Goal: Task Accomplishment & Management: Complete application form

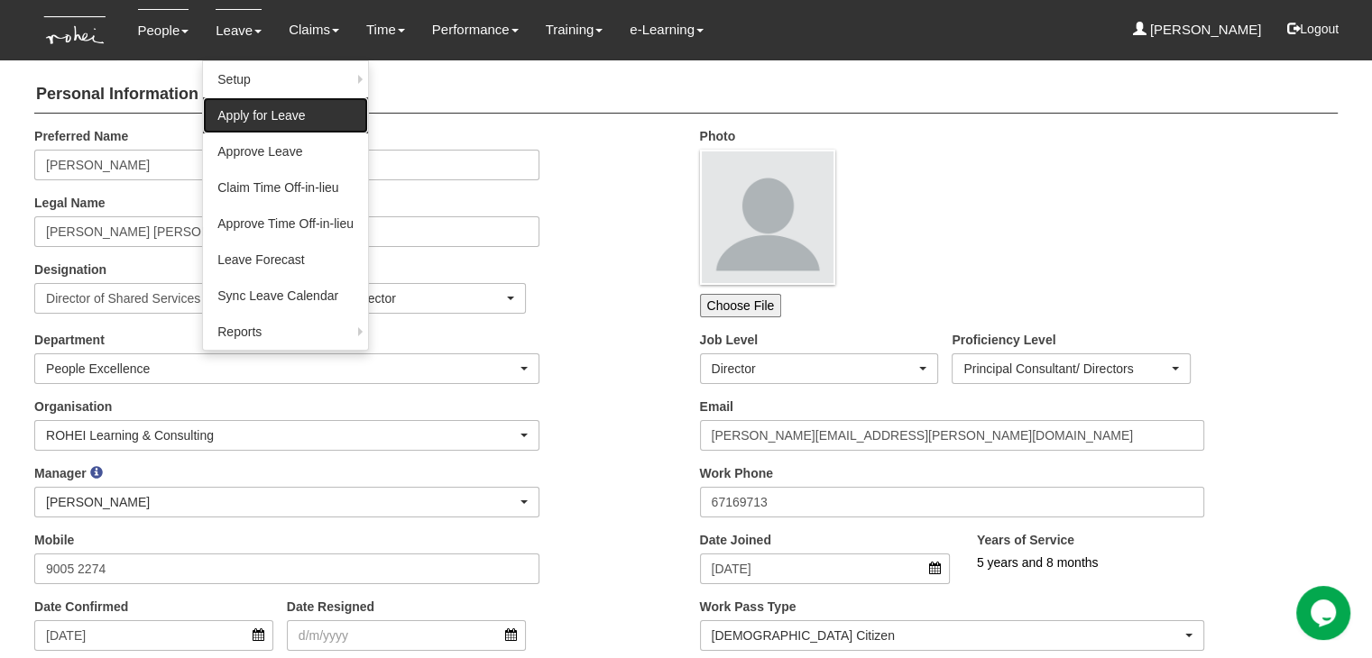
click at [265, 115] on link "Apply for Leave" at bounding box center [285, 115] width 165 height 36
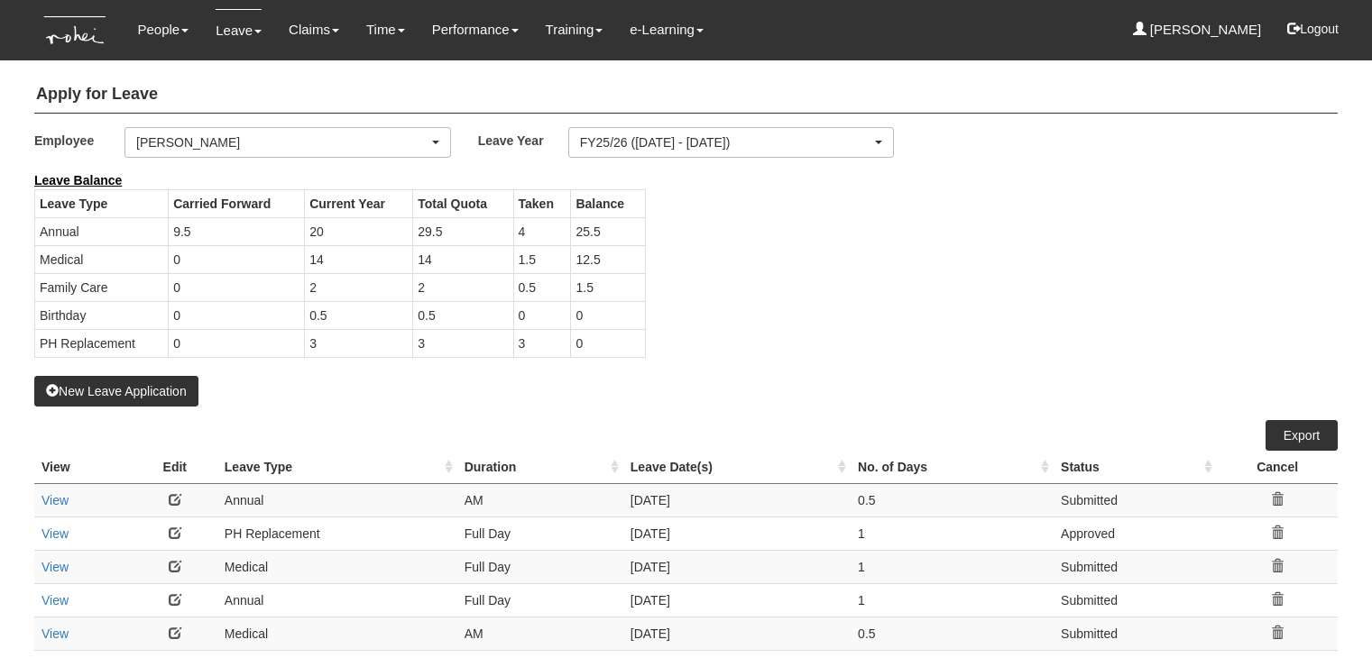
select select "50"
click at [156, 387] on button "New Leave Application" at bounding box center [116, 391] width 164 height 31
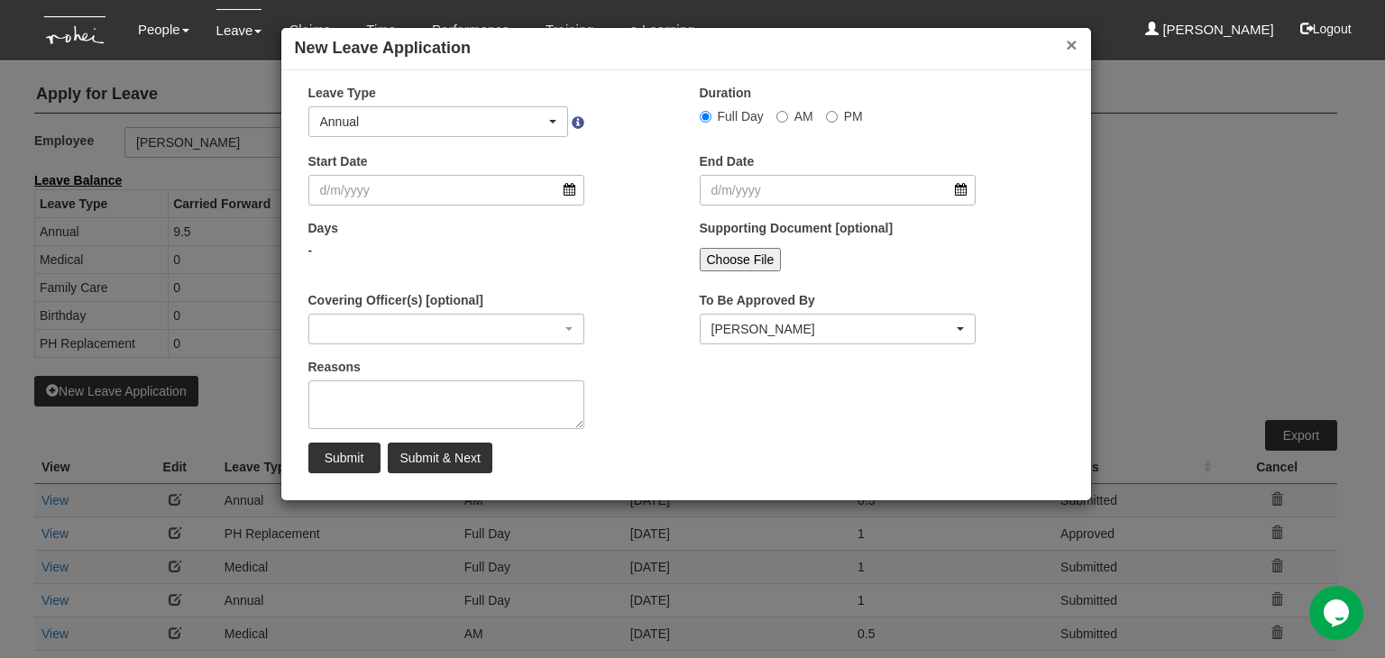
click at [1068, 46] on button "×" at bounding box center [1071, 44] width 11 height 19
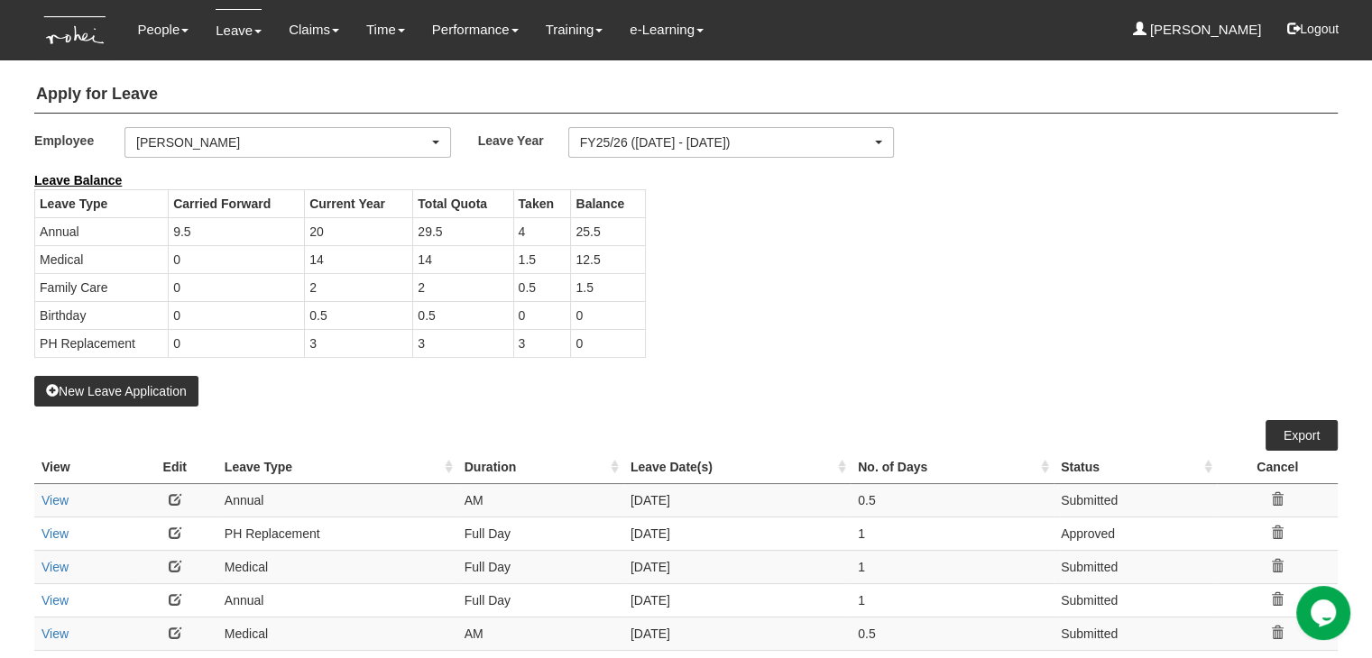
click at [166, 373] on div "Leave Type Carried Forward Current Year Total Quota Taken Balance Annual 9.5 20…" at bounding box center [340, 282] width 638 height 187
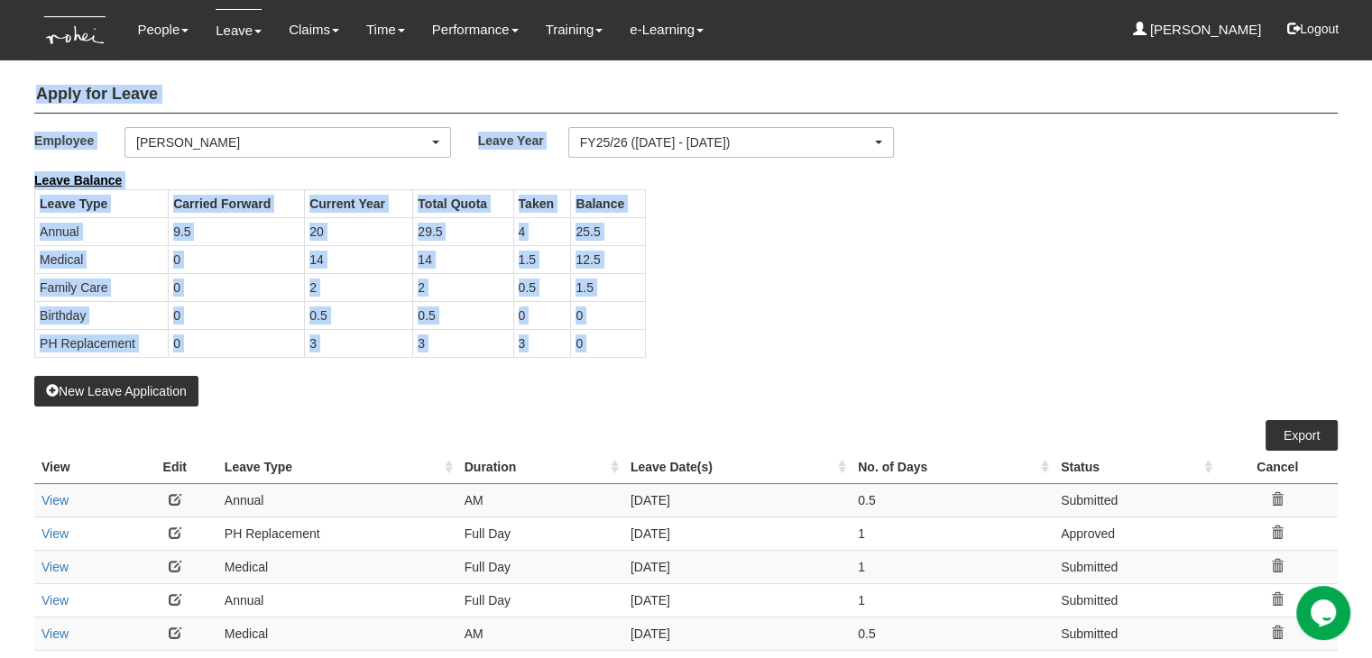
drag, startPoint x: 0, startPoint y: 106, endPoint x: 0, endPoint y: 315, distance: 209.2
click at [0, 281] on body "Toggle navigation People Setup Users Departments Organisations Modules Manage P…" at bounding box center [686, 459] width 1372 height 918
click at [262, 412] on div "Apply for Leave Employee _Bhel Test Account _Staff Gracie Aaron Chow Abel Tan A…" at bounding box center [685, 493] width 1303 height 851
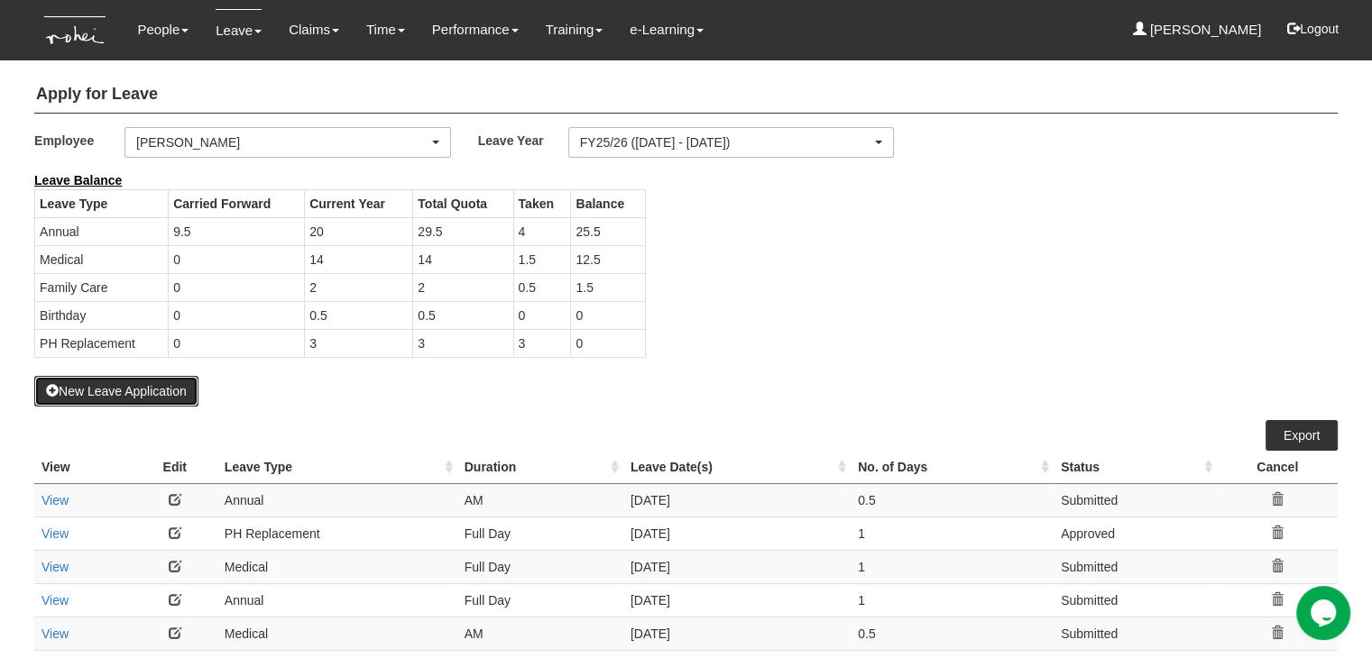
click at [103, 392] on button "New Leave Application" at bounding box center [116, 391] width 164 height 31
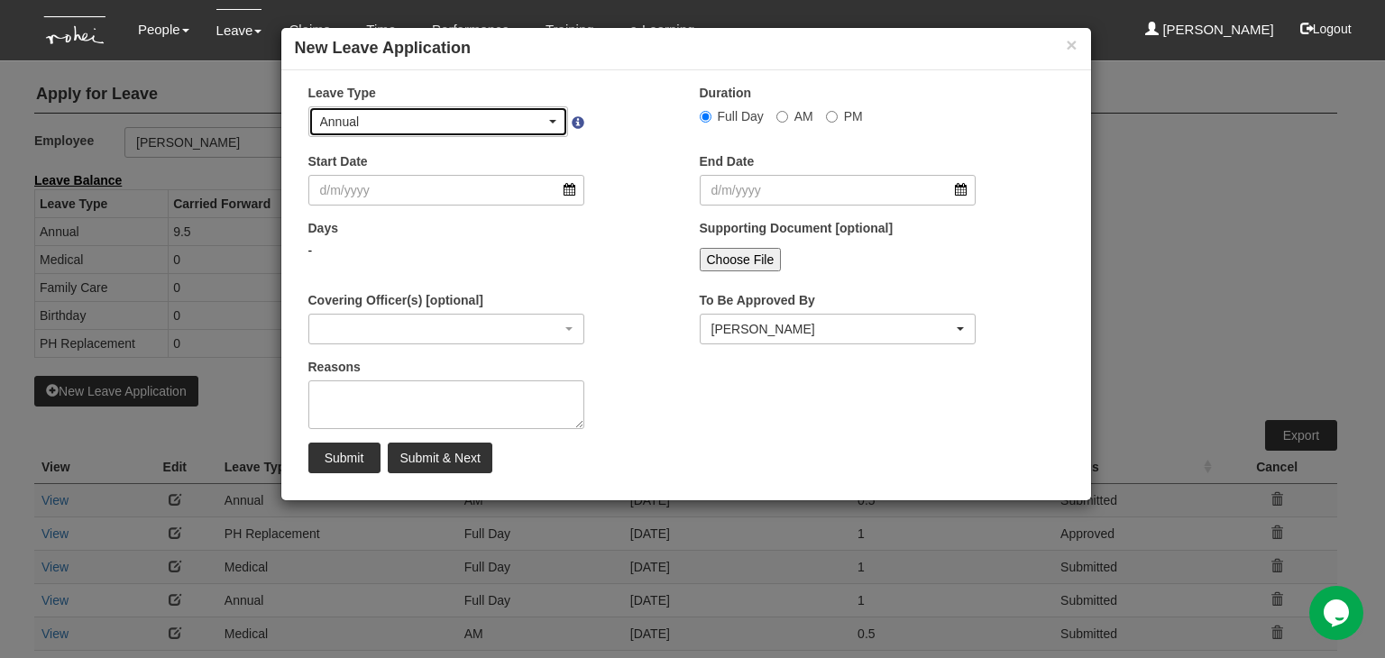
click at [506, 120] on div "Annual" at bounding box center [433, 122] width 226 height 18
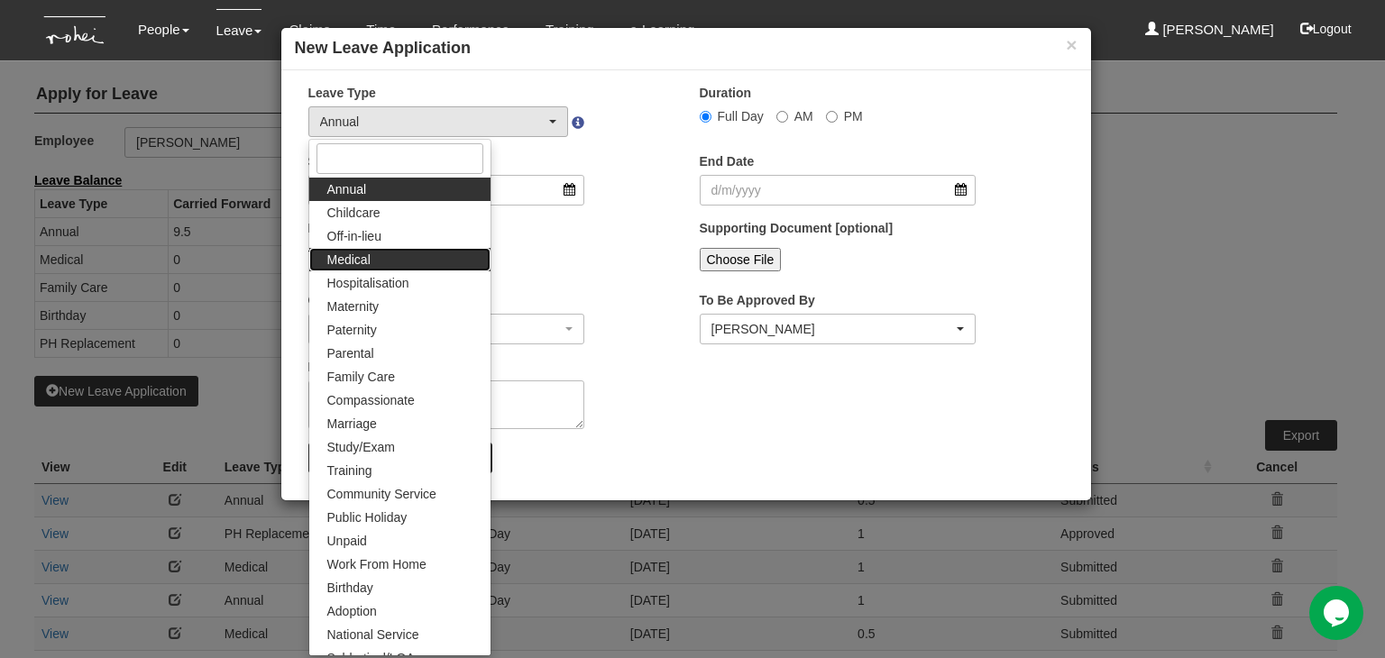
click at [391, 263] on link "Medical" at bounding box center [399, 259] width 181 height 23
select select "4"
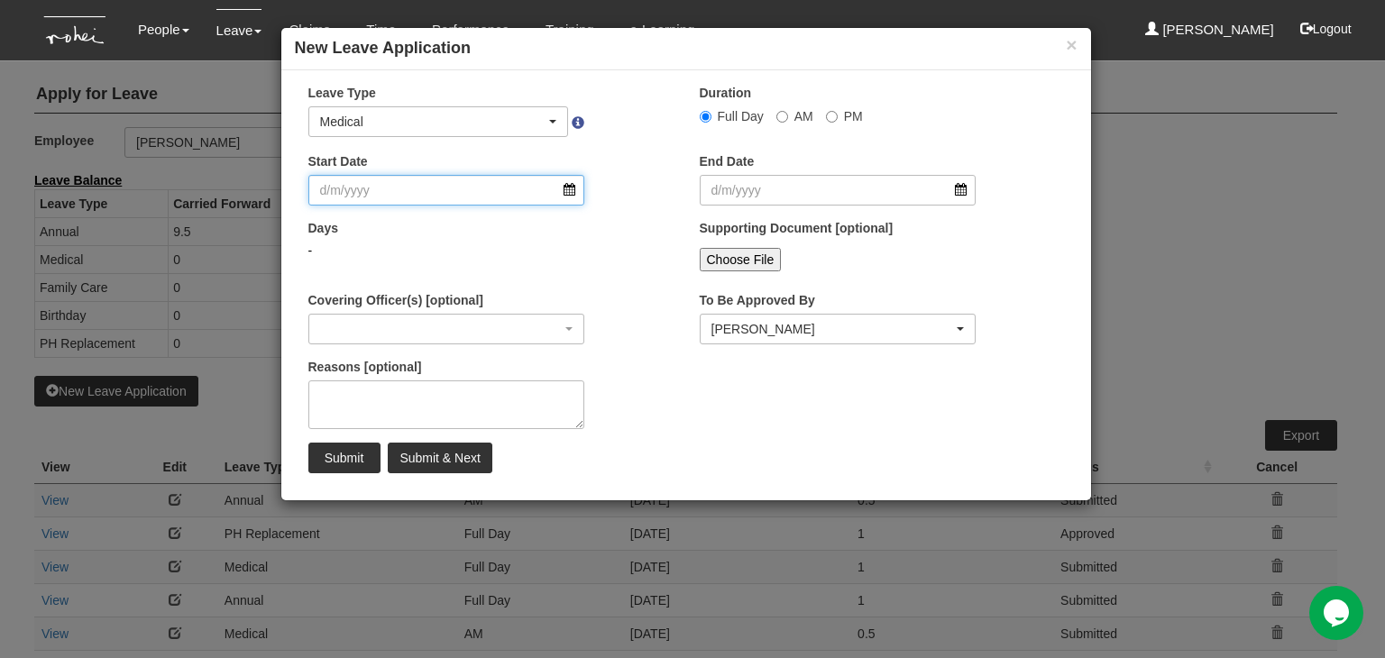
click at [391, 188] on input "Start Date" at bounding box center [446, 190] width 277 height 31
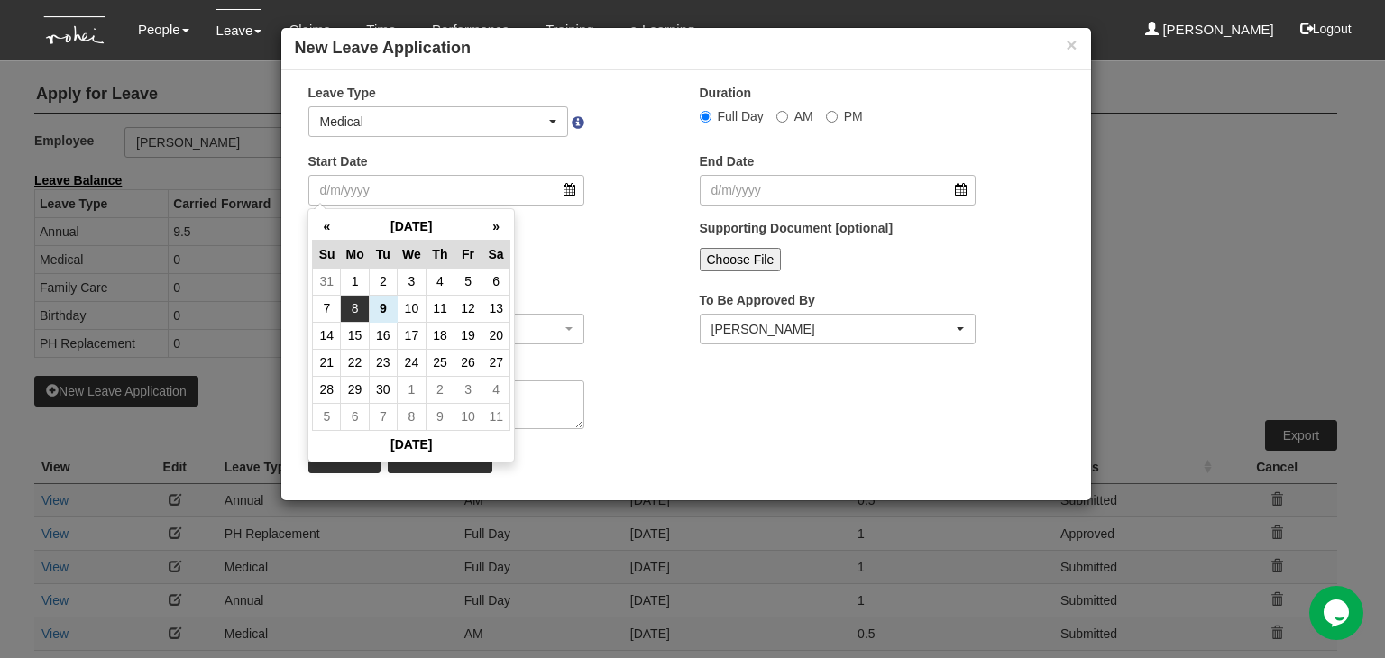
click at [359, 302] on td "8" at bounding box center [355, 308] width 28 height 27
type input "8/9/2025"
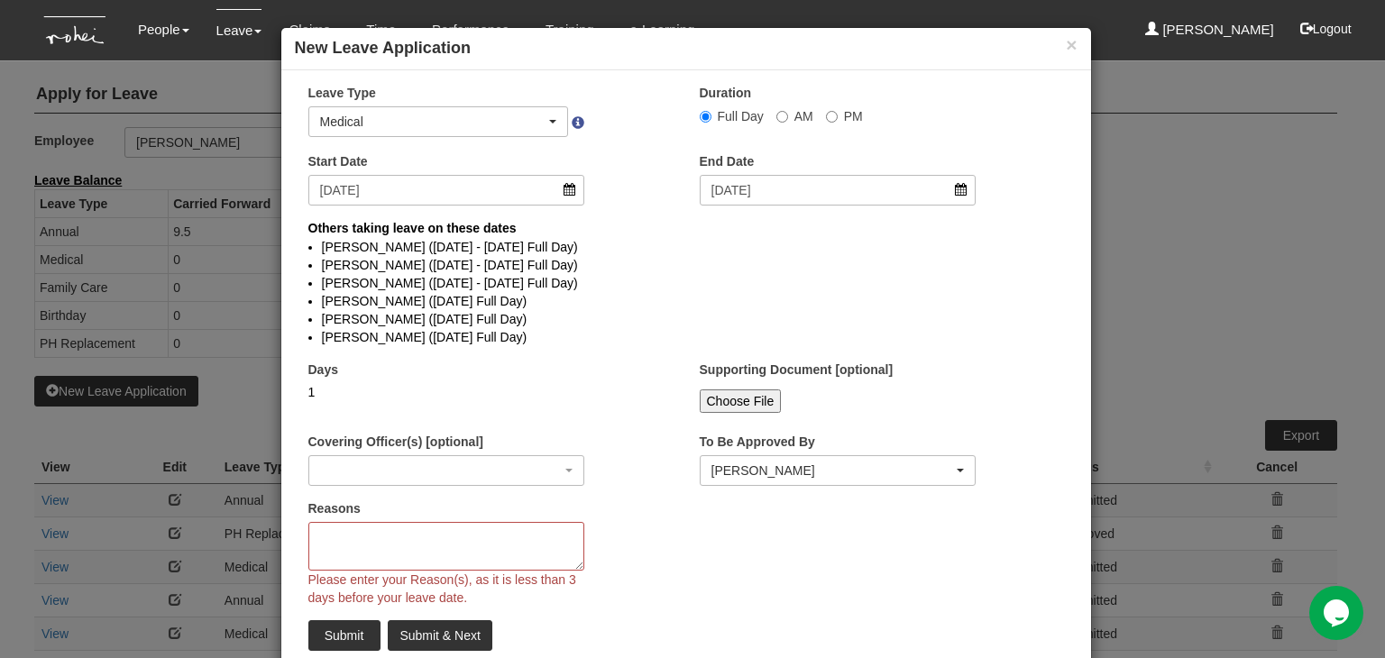
select select
drag, startPoint x: 317, startPoint y: 547, endPoint x: 323, endPoint y: 538, distance: 11.0
click at [317, 547] on textarea "Reasons" at bounding box center [446, 546] width 277 height 49
click at [323, 538] on textarea "Reasons" at bounding box center [446, 546] width 277 height 49
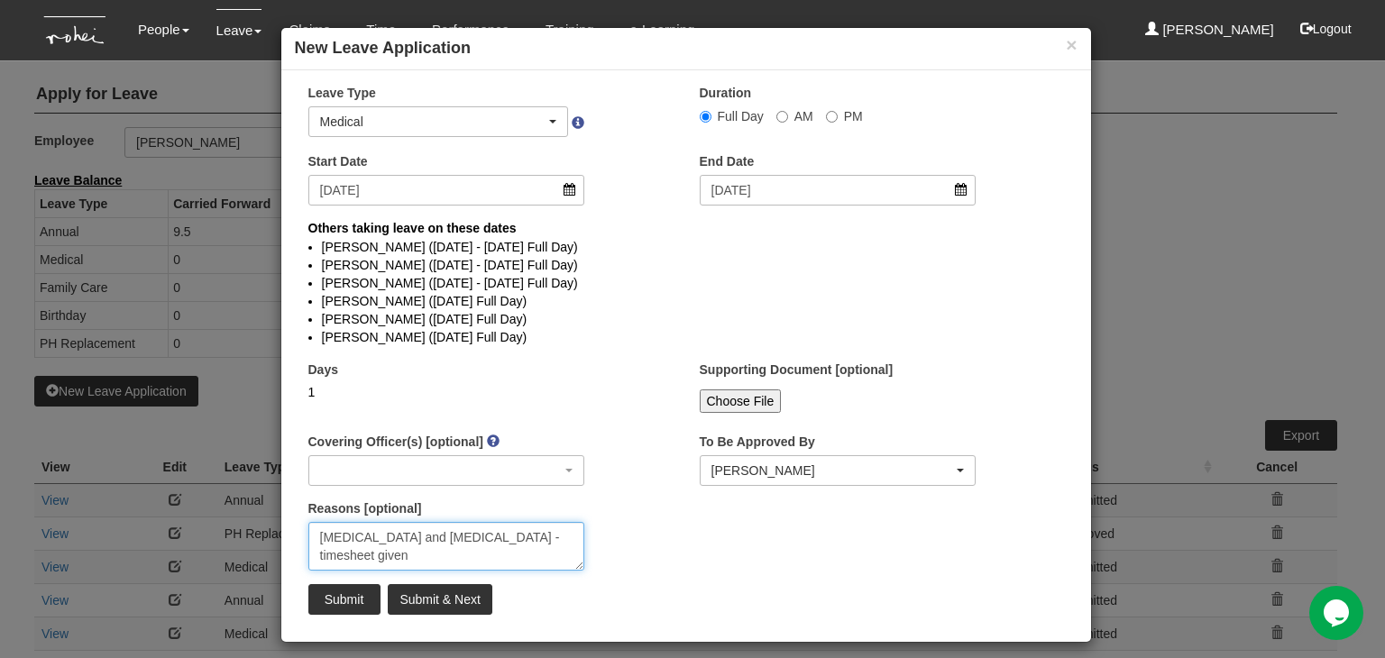
type textarea "Blood test and MRI - timesheet given"
click at [745, 569] on div "× Leave Type Annual Childcare Off-in-lieu Medical Hospitalisation Maternity Pat…" at bounding box center [686, 356] width 810 height 545
click at [324, 601] on input "Submit" at bounding box center [344, 599] width 72 height 31
select select "1"
select select
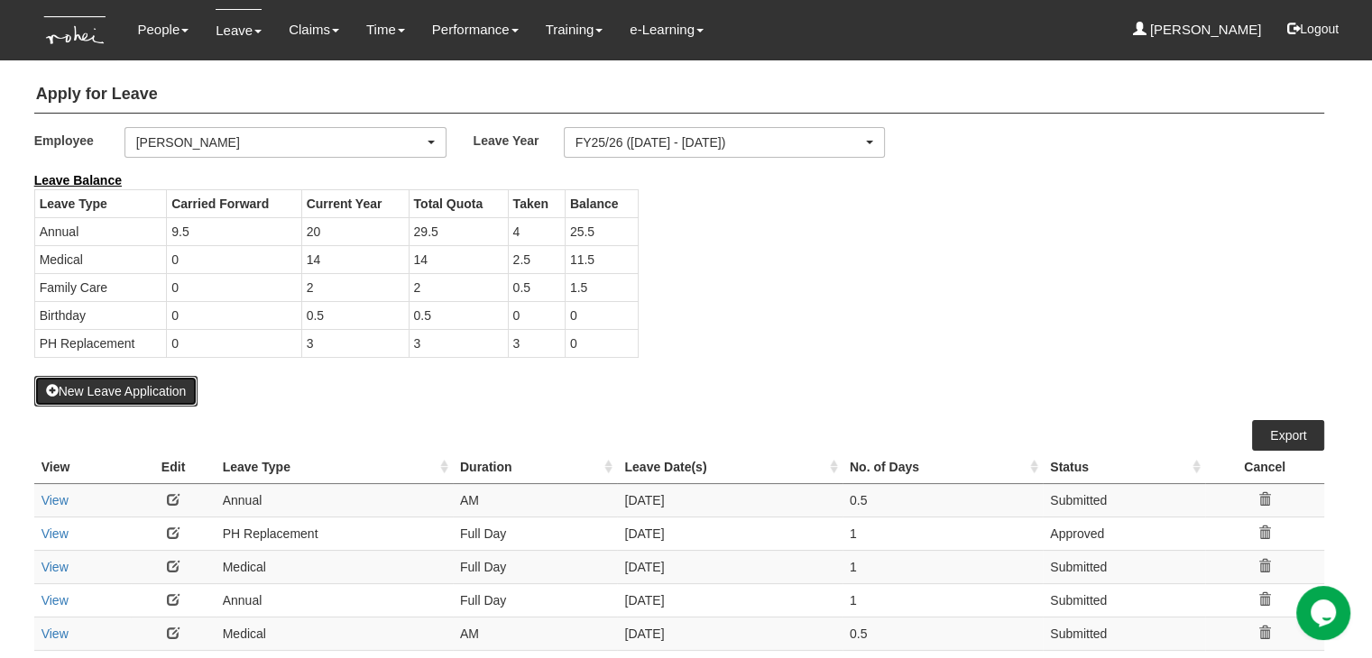
select select "50"
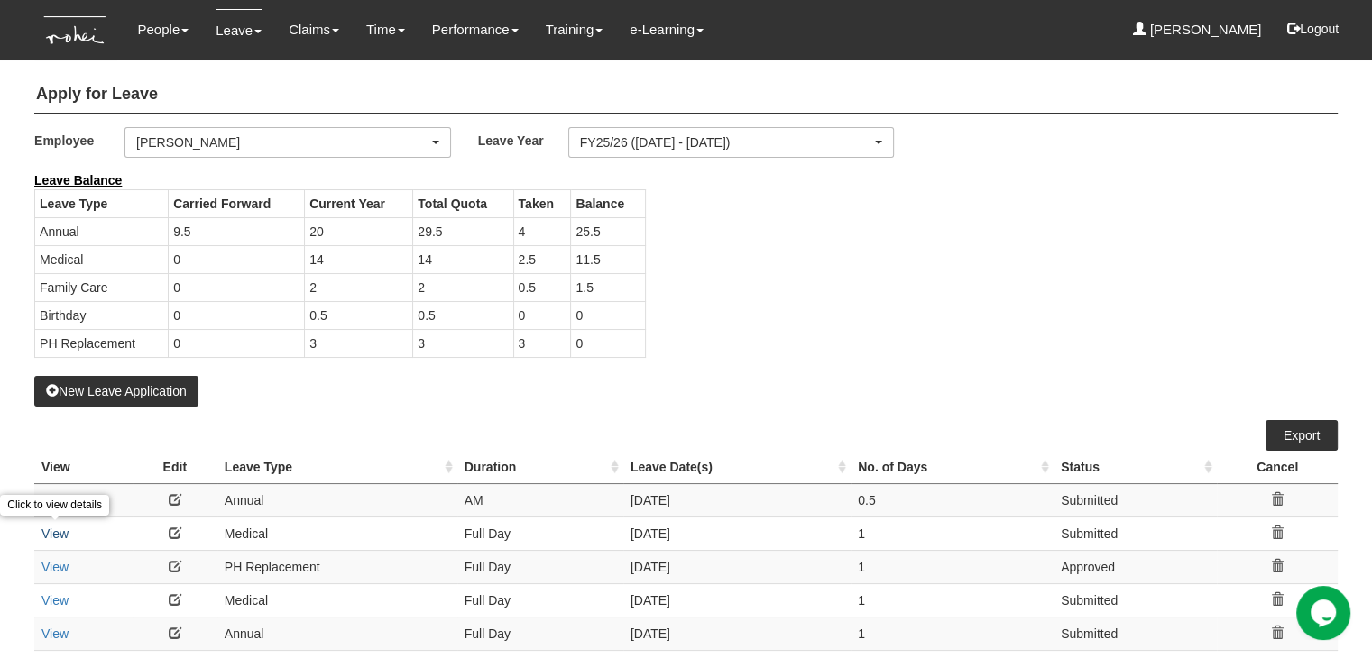
click at [51, 531] on link "View" at bounding box center [54, 534] width 27 height 14
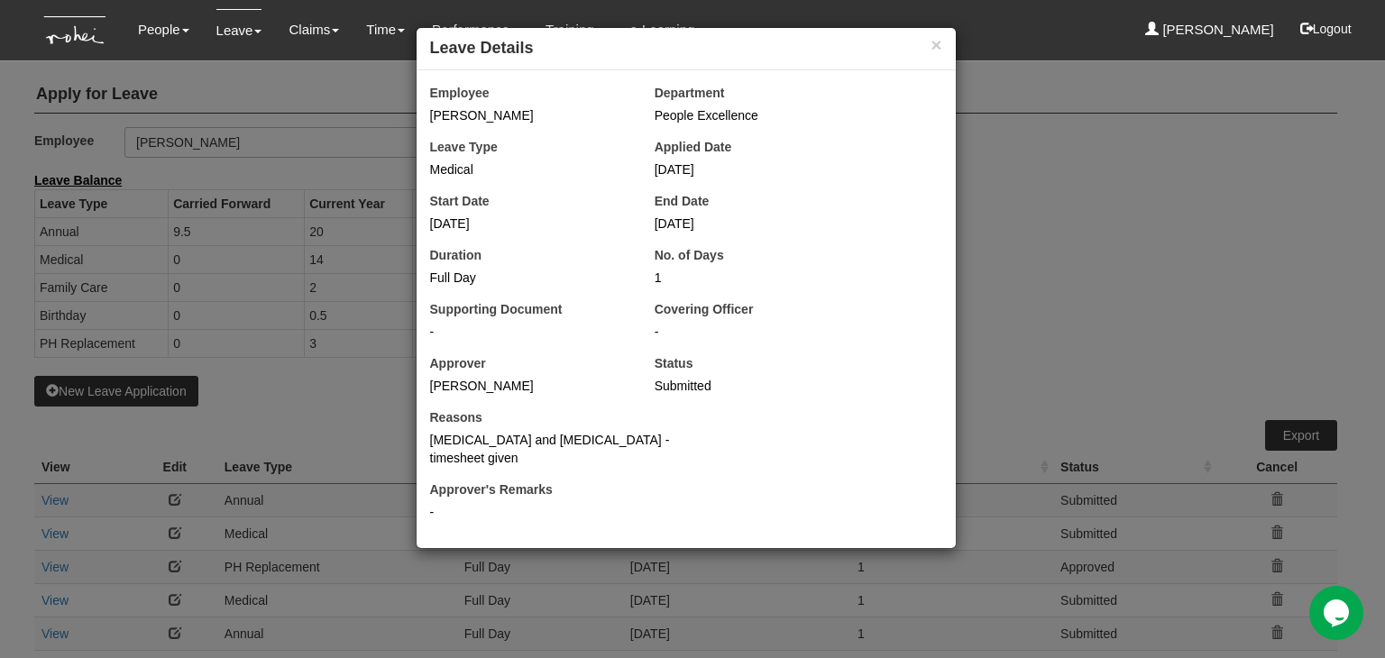
click at [379, 400] on div "× Leave Details Employee Evelyn Lim Department People Excellence Leave Type Med…" at bounding box center [692, 329] width 1385 height 658
click at [363, 414] on div "× Leave Details Employee Evelyn Lim Department People Excellence Leave Type Med…" at bounding box center [692, 329] width 1385 height 658
click at [935, 44] on button "×" at bounding box center [936, 44] width 11 height 19
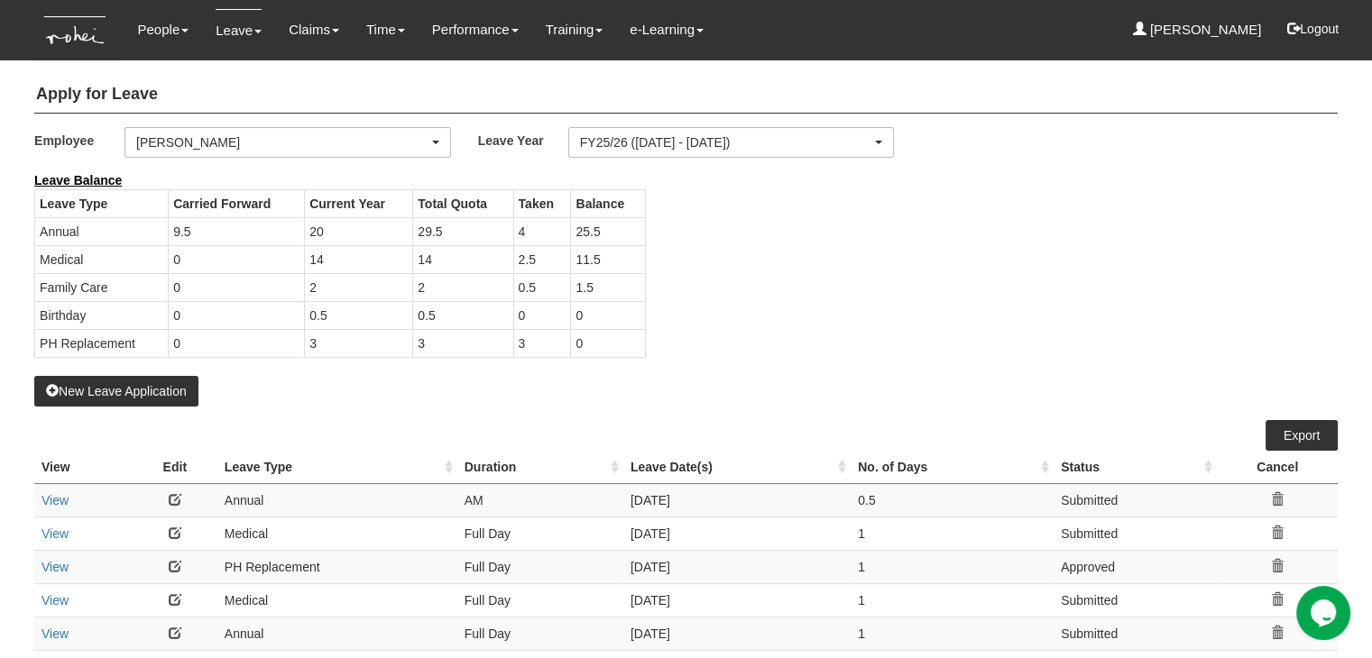
click at [174, 528] on link at bounding box center [175, 533] width 13 height 13
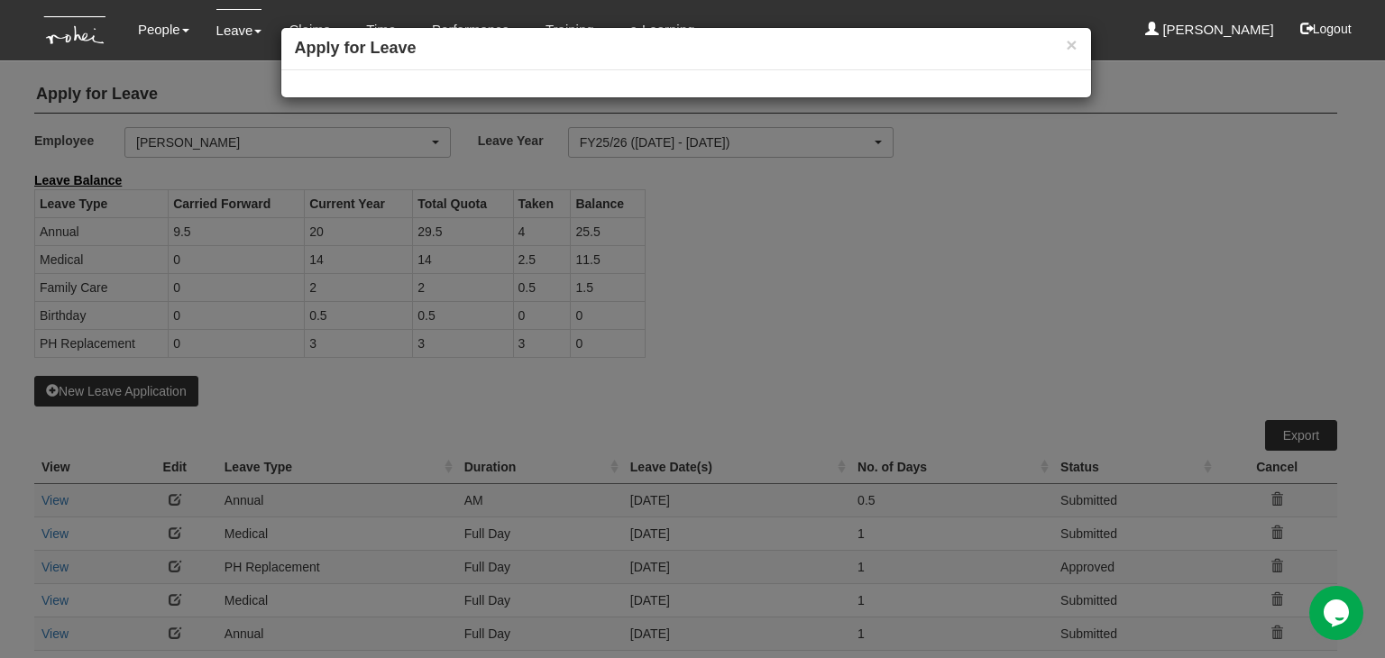
select select
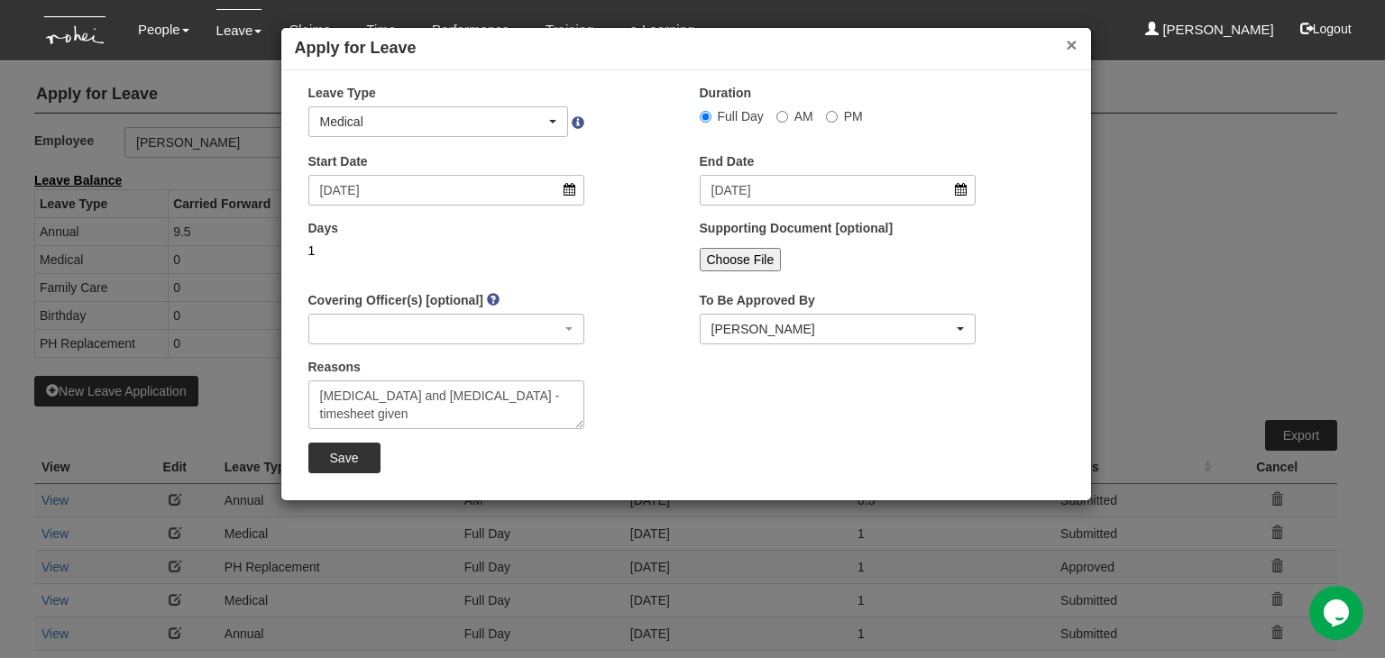
click at [1070, 39] on button "×" at bounding box center [1071, 44] width 11 height 19
click at [1070, 39] on body "Toggle navigation People Setup Users Departments Organisations Modules Manage P…" at bounding box center [692, 476] width 1385 height 952
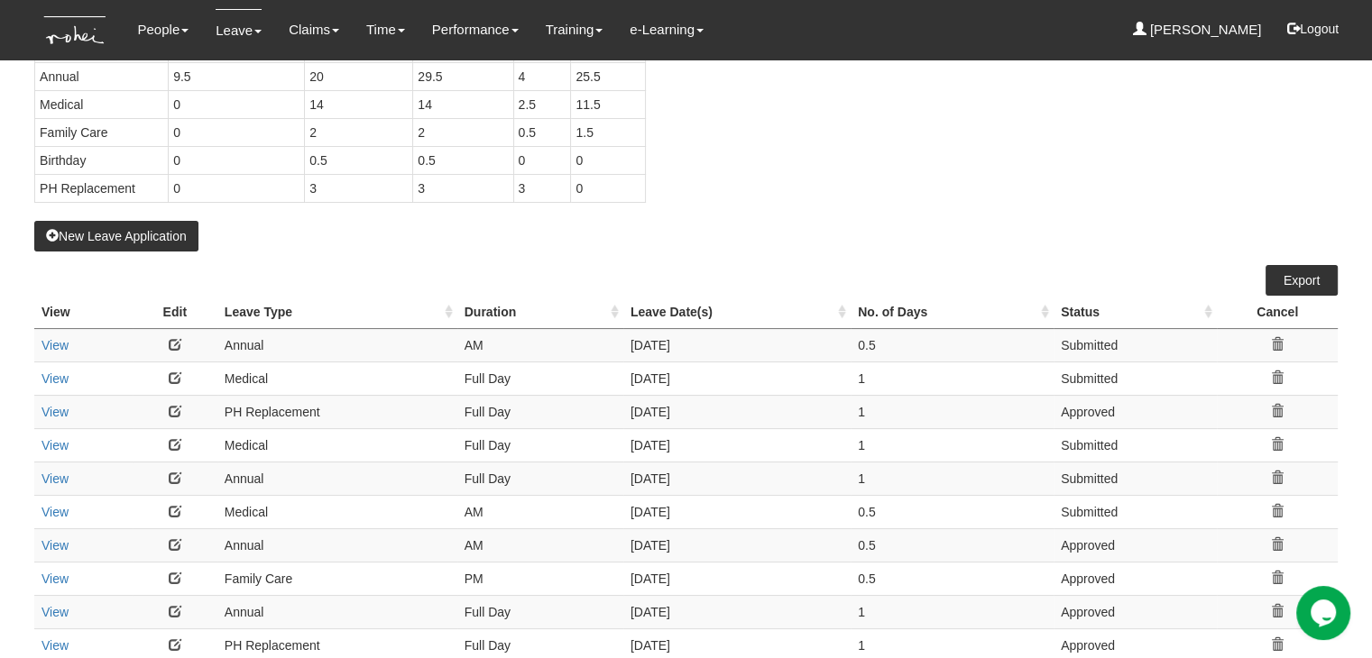
scroll to position [180, 0]
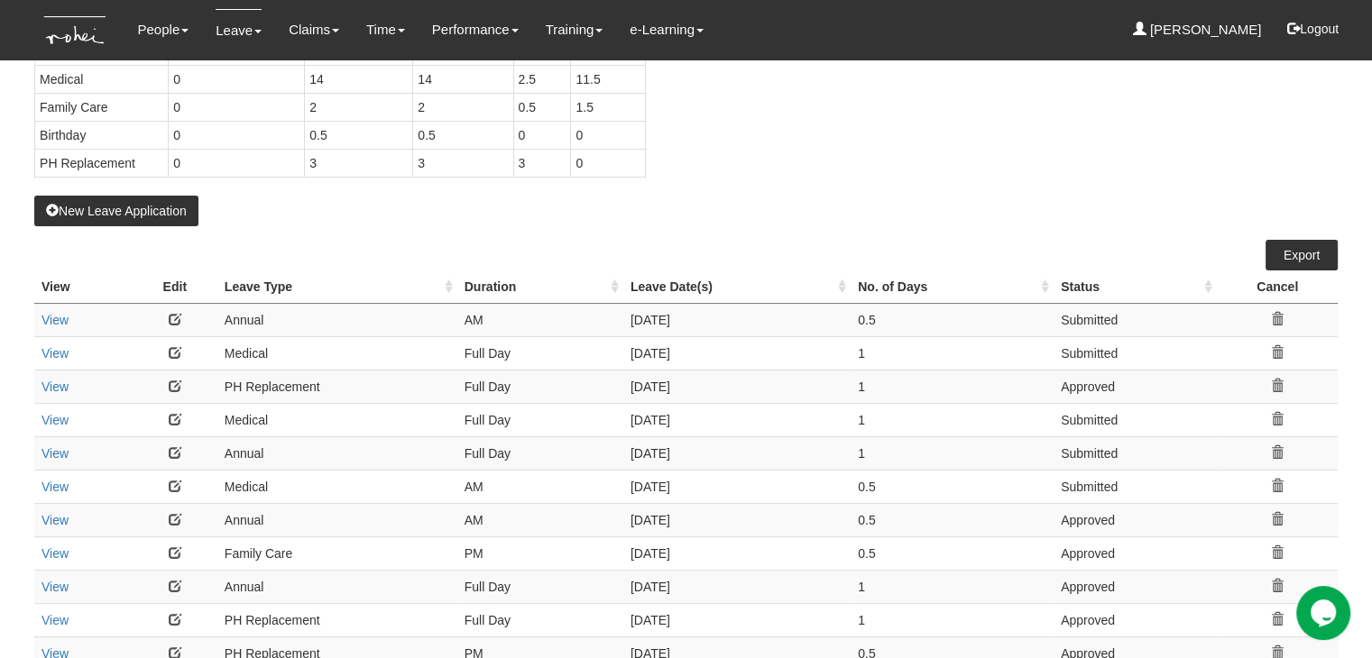
click at [171, 347] on link at bounding box center [175, 352] width 13 height 13
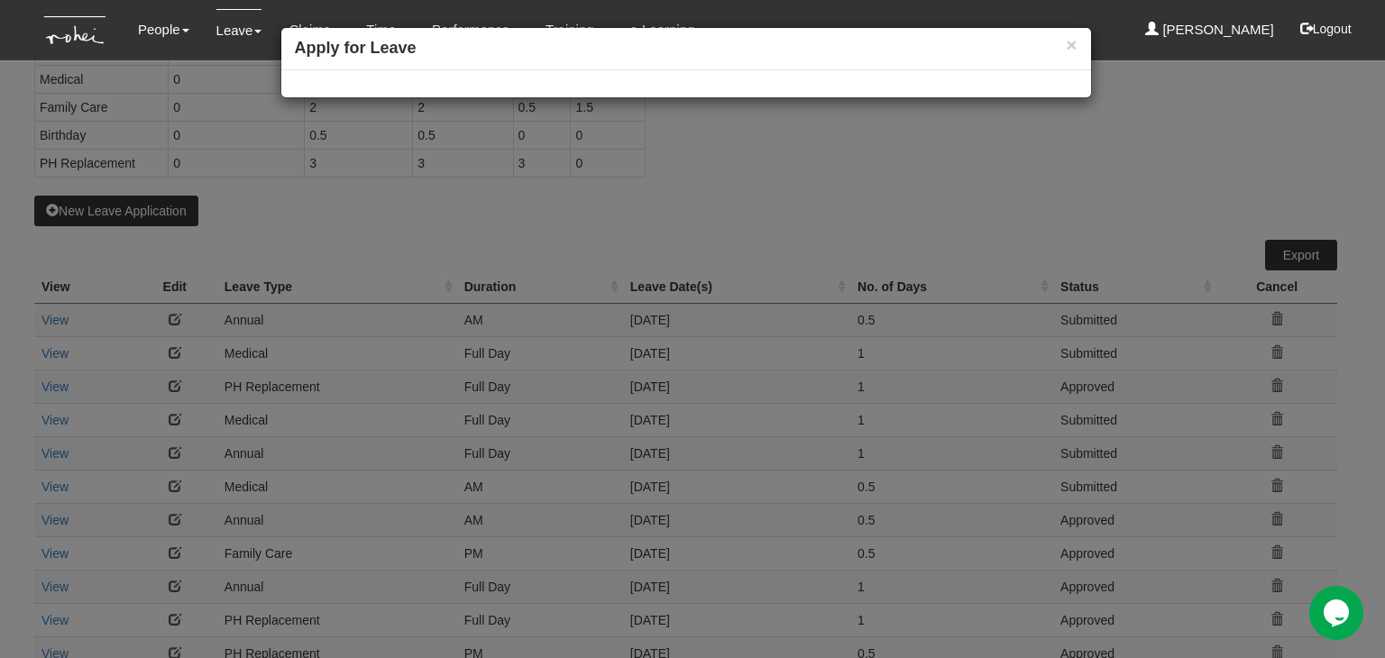
select select
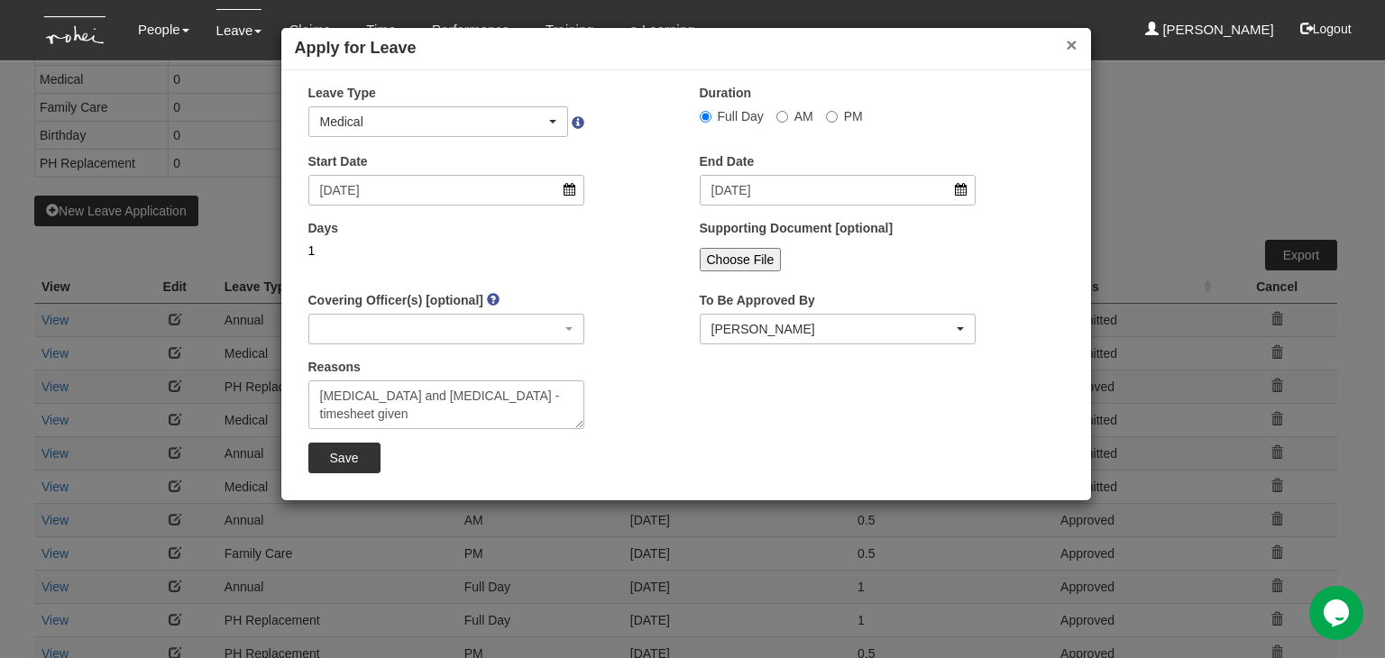
click at [1072, 43] on button "×" at bounding box center [1071, 44] width 11 height 19
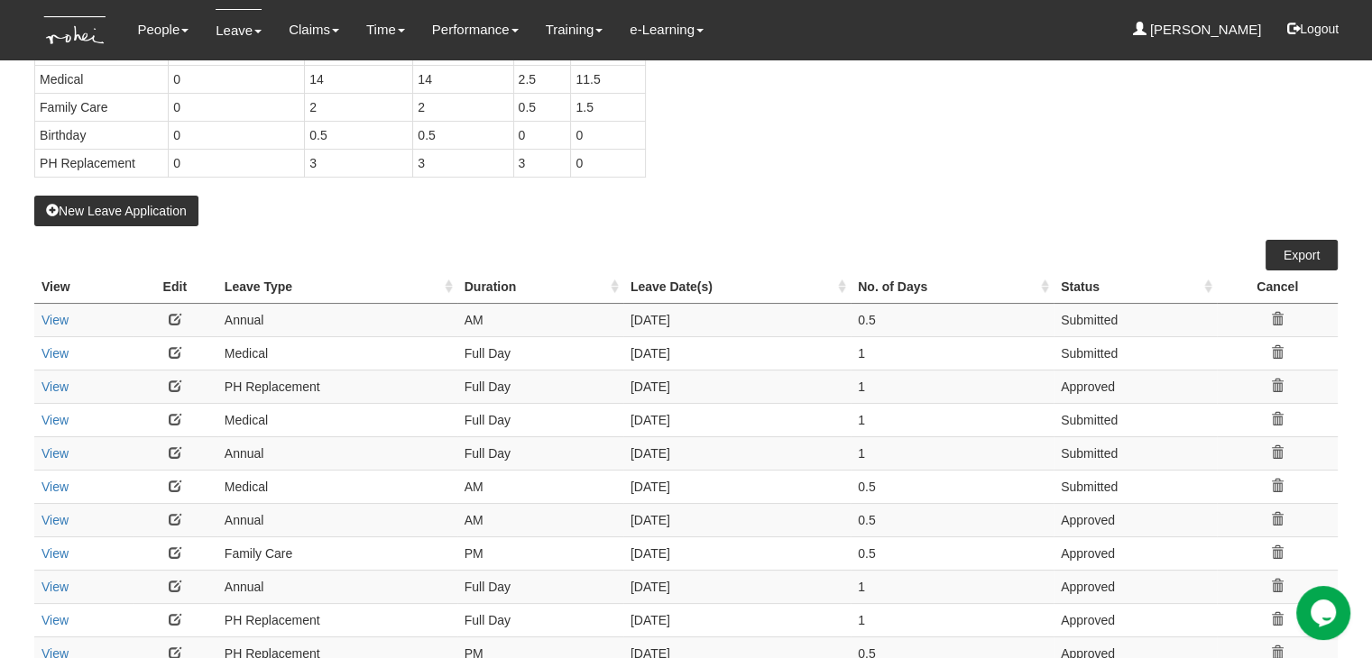
click at [170, 346] on link at bounding box center [175, 352] width 13 height 13
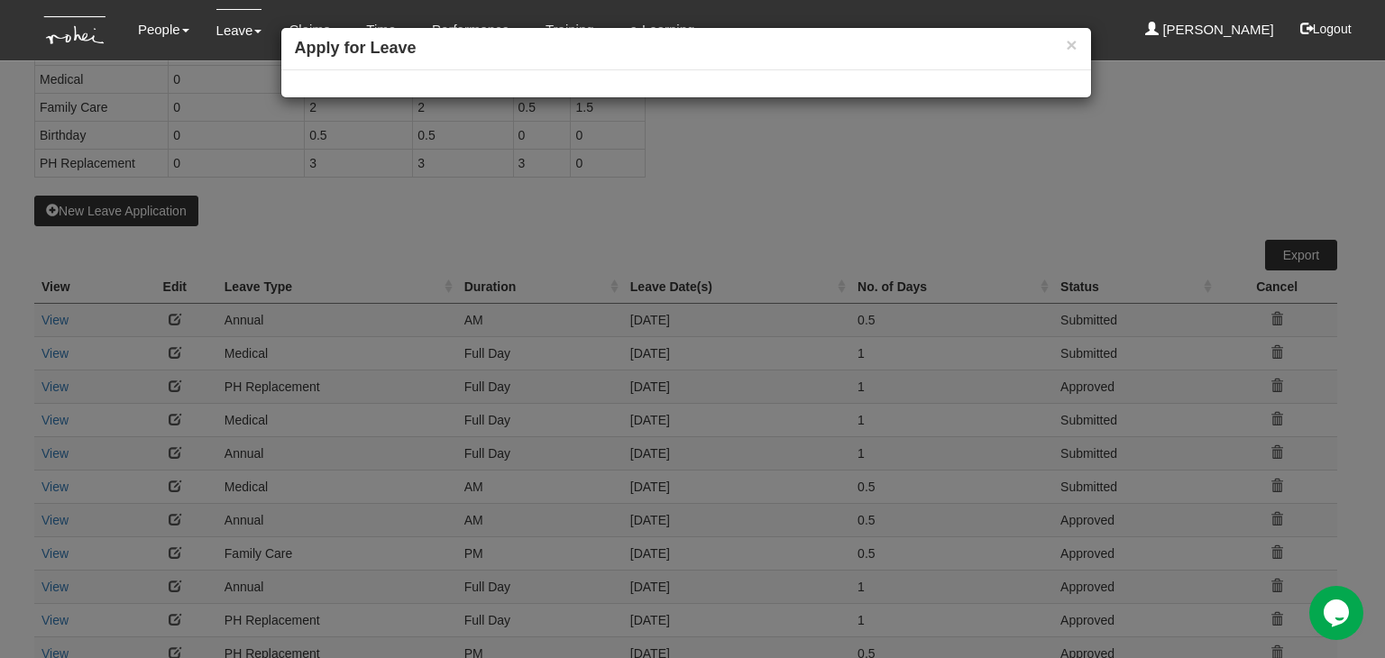
select select
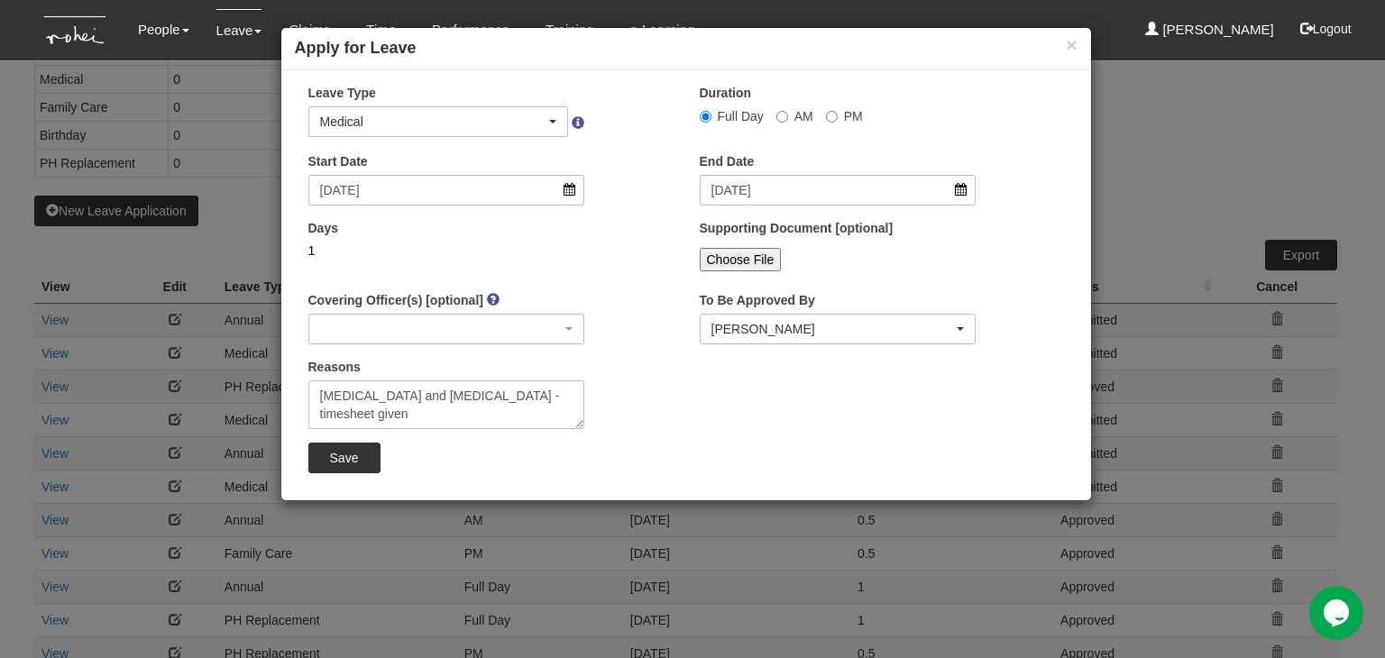
click at [747, 254] on input "Choose File" at bounding box center [741, 259] width 82 height 23
type input "C:\fakepath\Digital Medical Certificate 8 Sep 25.pdf"
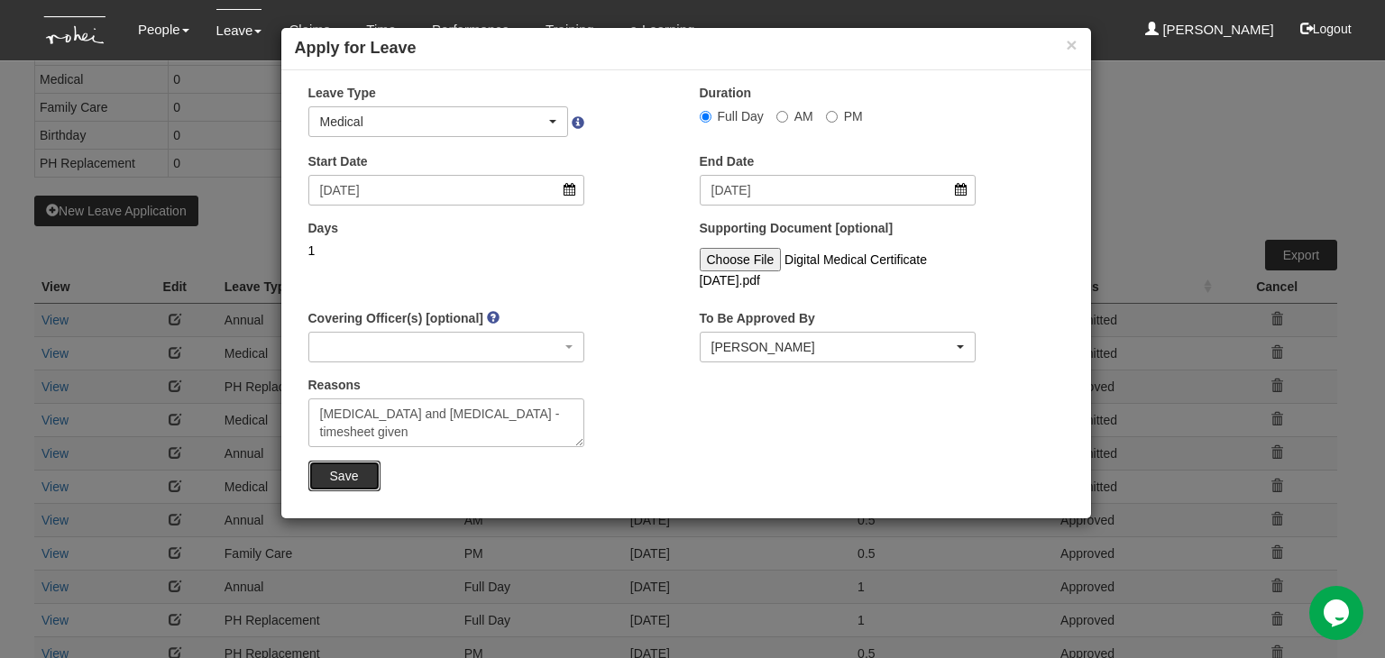
click at [329, 474] on input "Save" at bounding box center [344, 476] width 72 height 31
select select "1"
select select
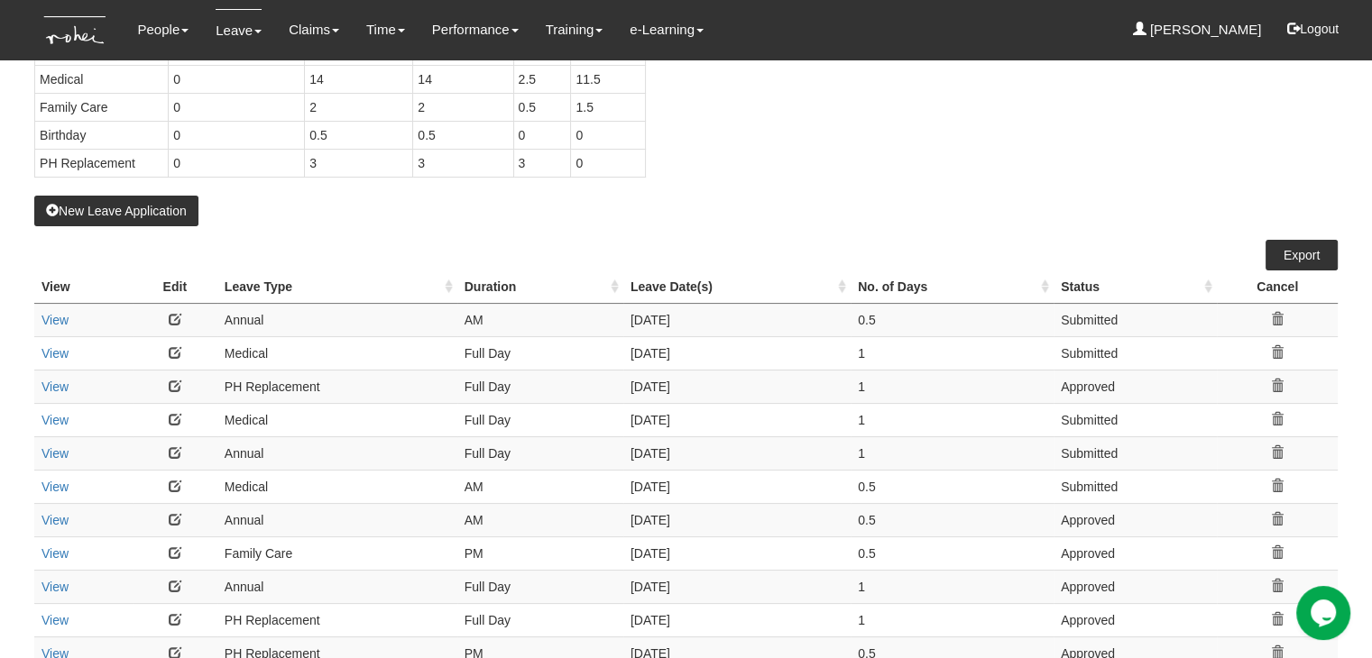
select select "50"
click at [172, 346] on link at bounding box center [175, 352] width 13 height 13
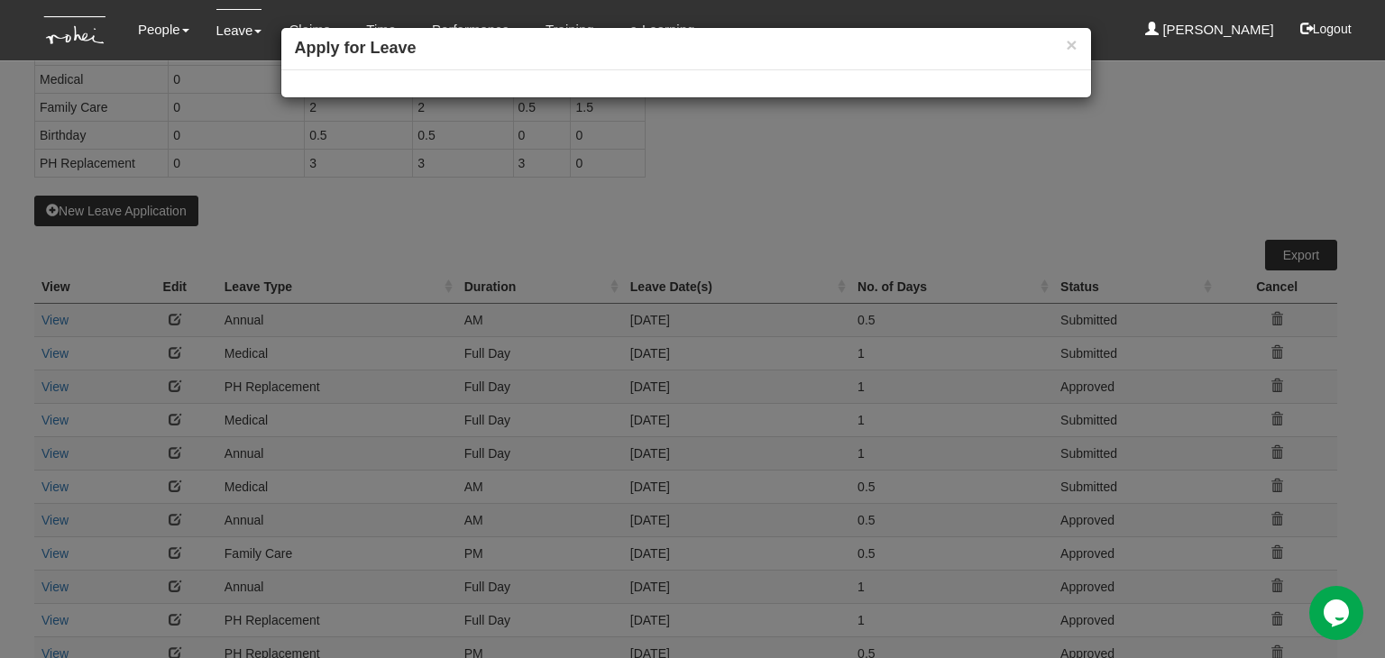
select select
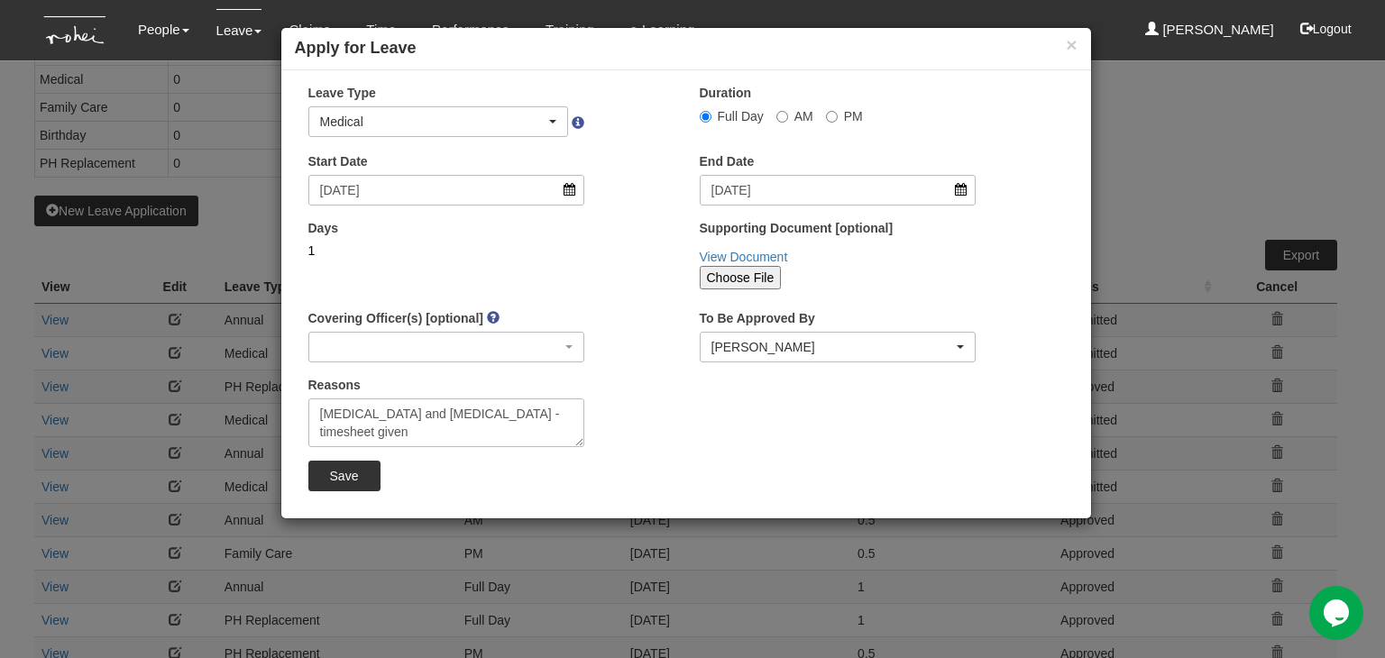
click at [731, 276] on input "Choose File" at bounding box center [741, 277] width 82 height 23
click at [1072, 44] on button "×" at bounding box center [1071, 44] width 11 height 19
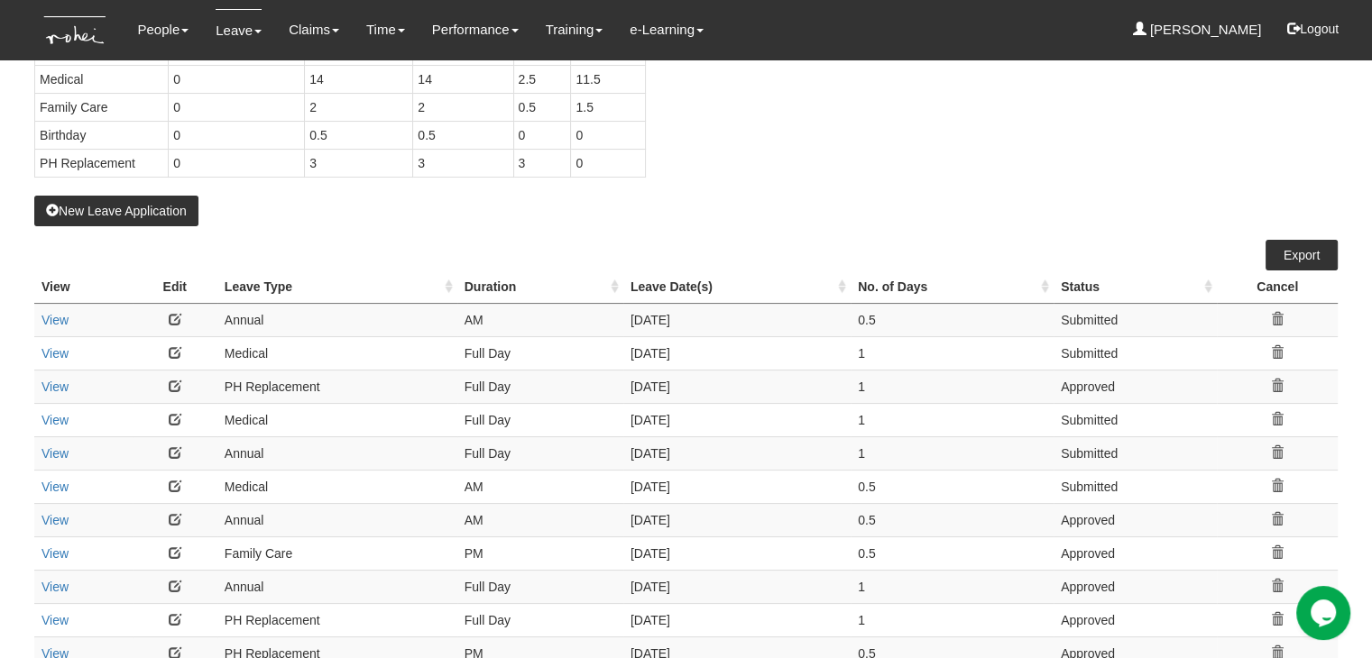
click at [174, 347] on link at bounding box center [175, 352] width 13 height 13
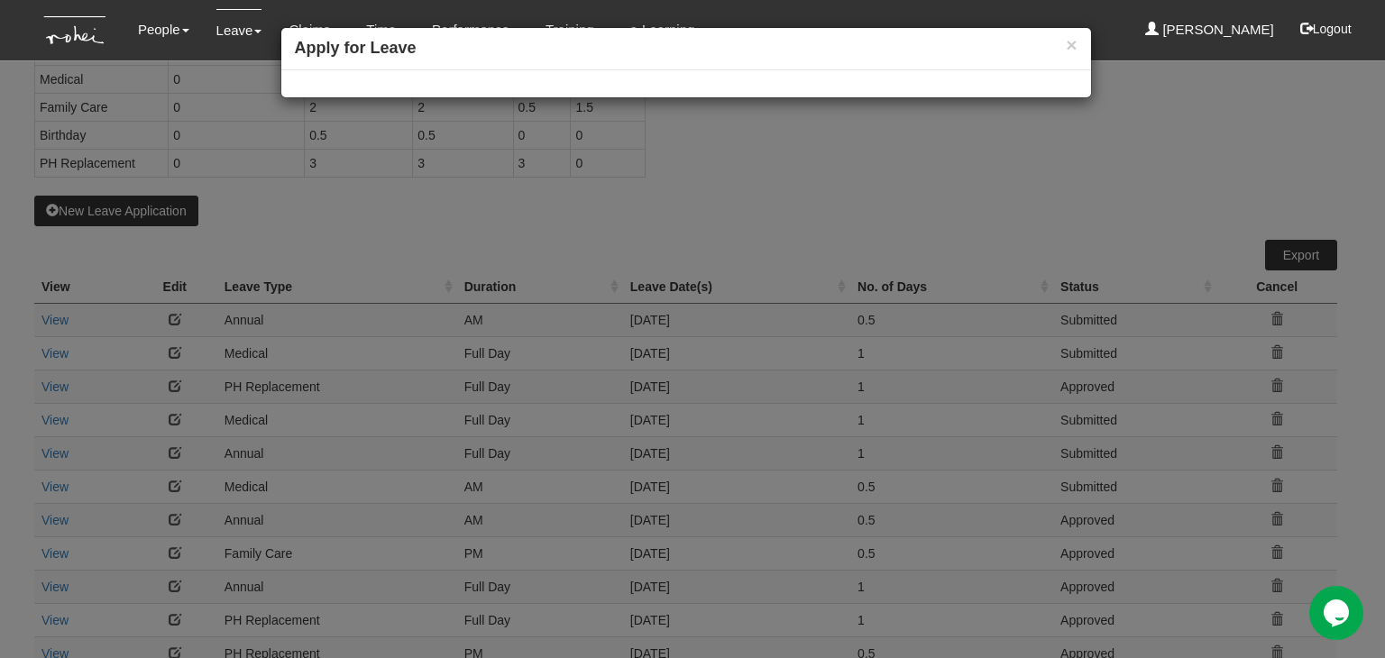
select select
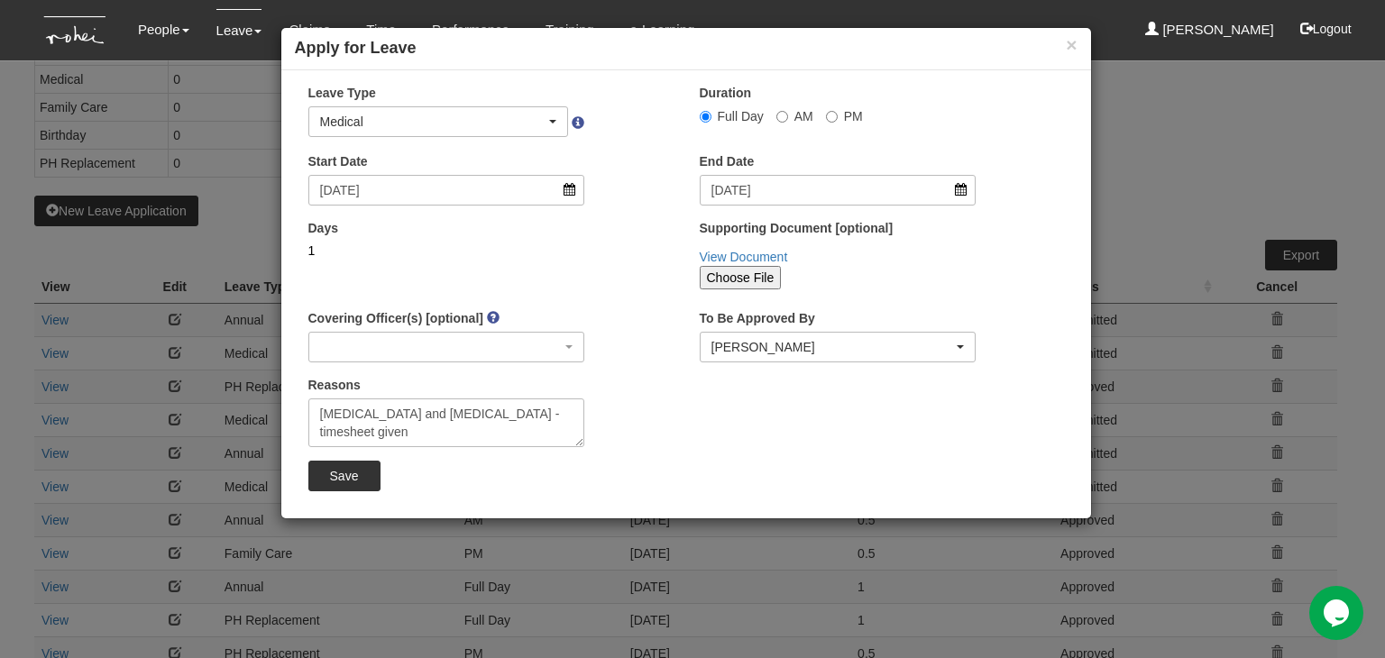
click at [718, 282] on input "Choose File" at bounding box center [741, 277] width 82 height 23
type input "C:\fakepath\WhatsApp Image 2025-09-09 at 23.21.56.jpeg"
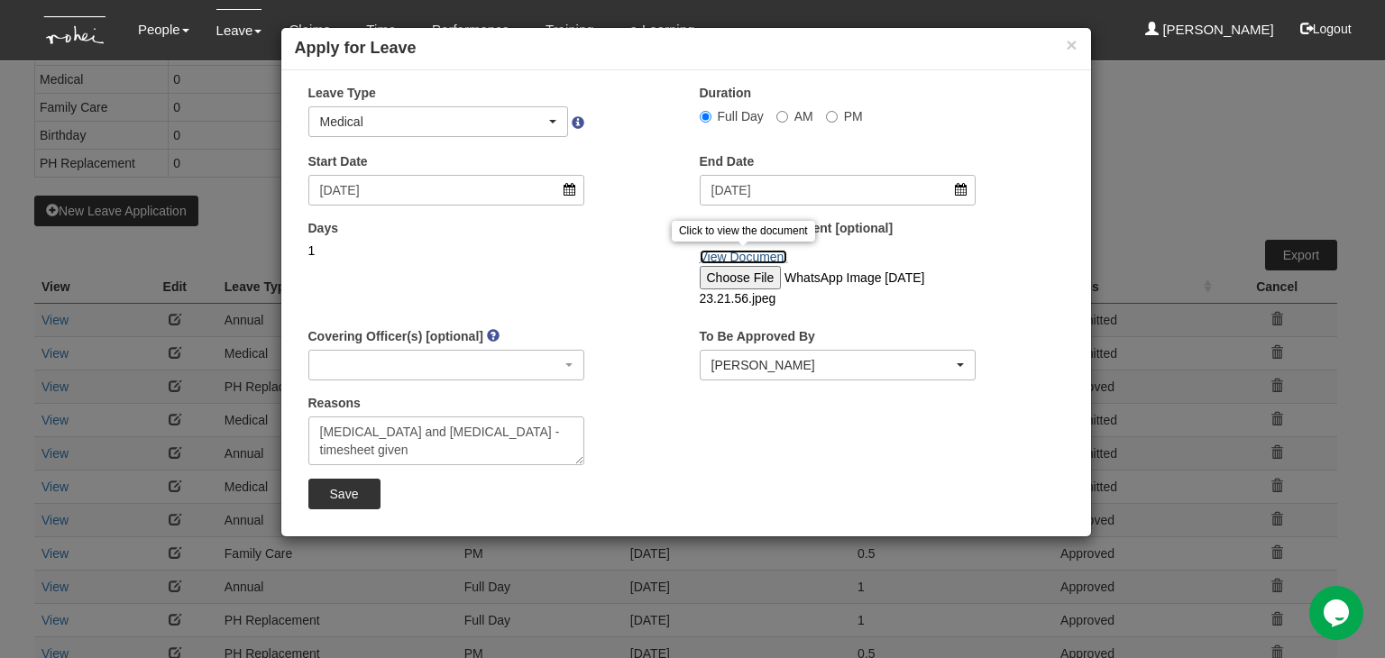
click at [734, 255] on link "View Document" at bounding box center [744, 257] width 88 height 14
click at [915, 301] on div "Choose File WhatsApp Image 2025-09-09 at 23.21.56.jpeg" at bounding box center [838, 286] width 277 height 41
click at [746, 257] on link "View Document" at bounding box center [744, 257] width 88 height 14
click at [884, 326] on input "file" at bounding box center [819, 324] width 239 height 32
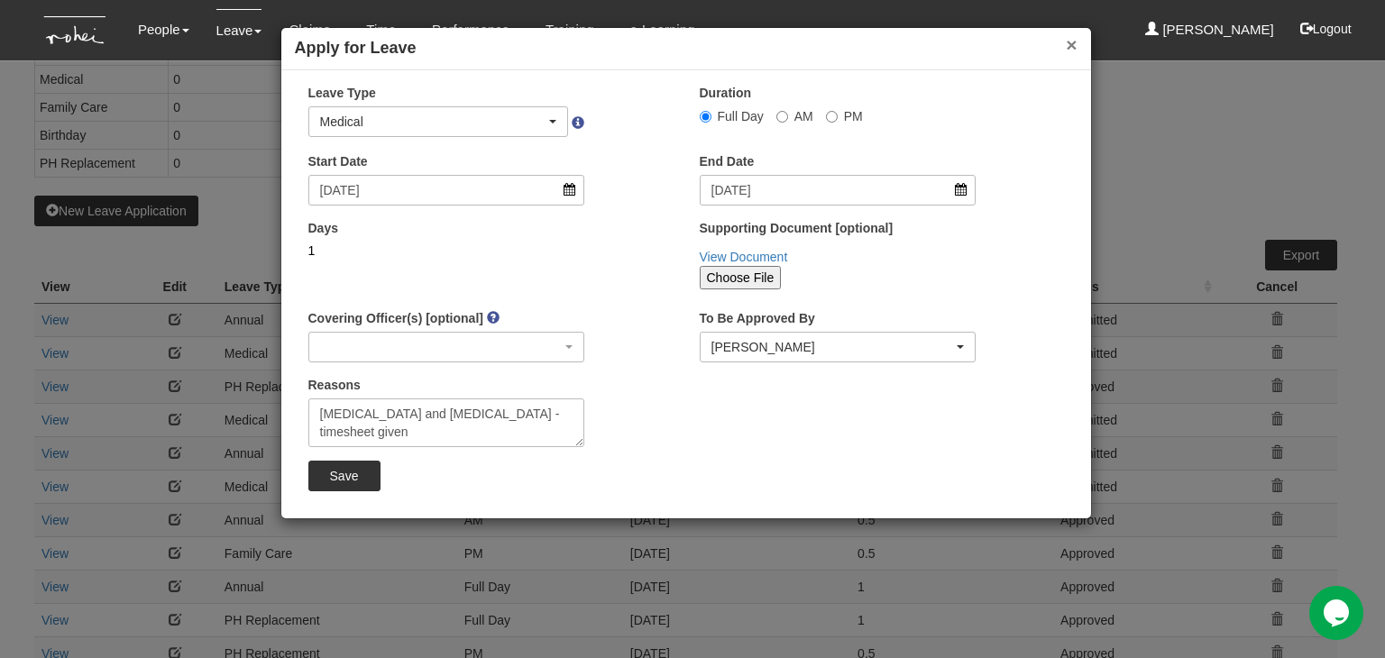
click at [1075, 42] on button "×" at bounding box center [1071, 44] width 11 height 19
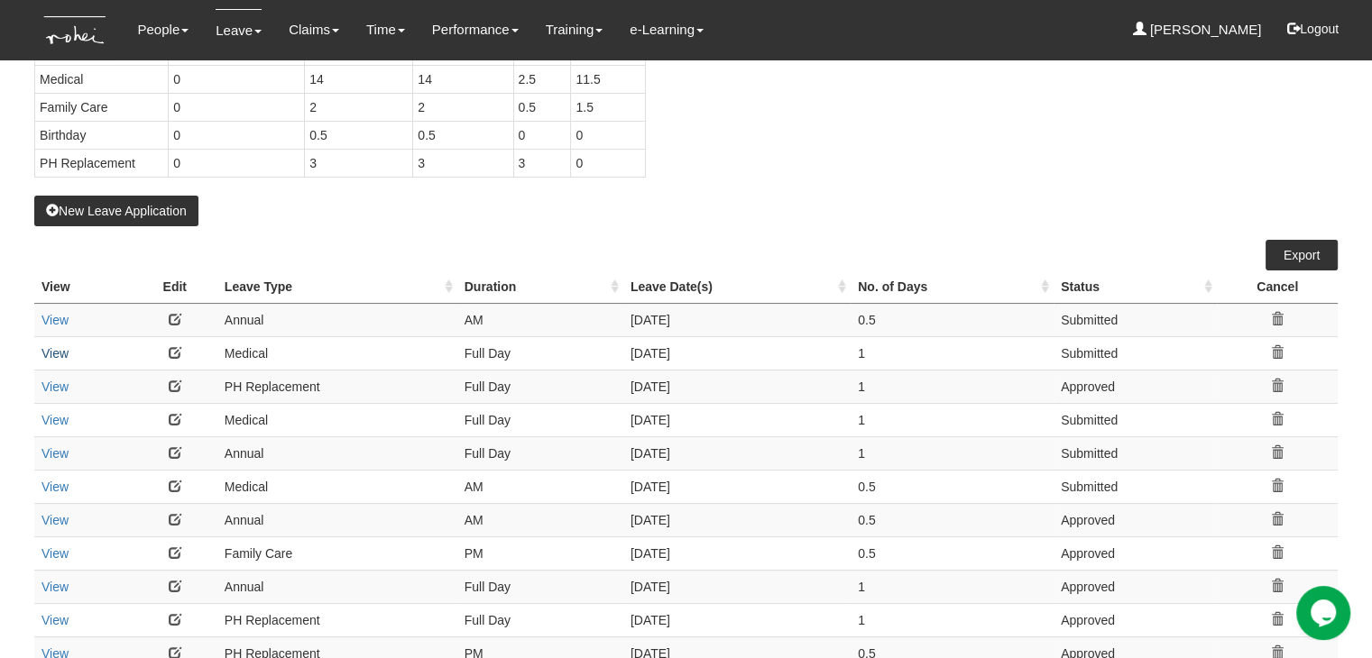
click at [60, 349] on link "View" at bounding box center [54, 353] width 27 height 14
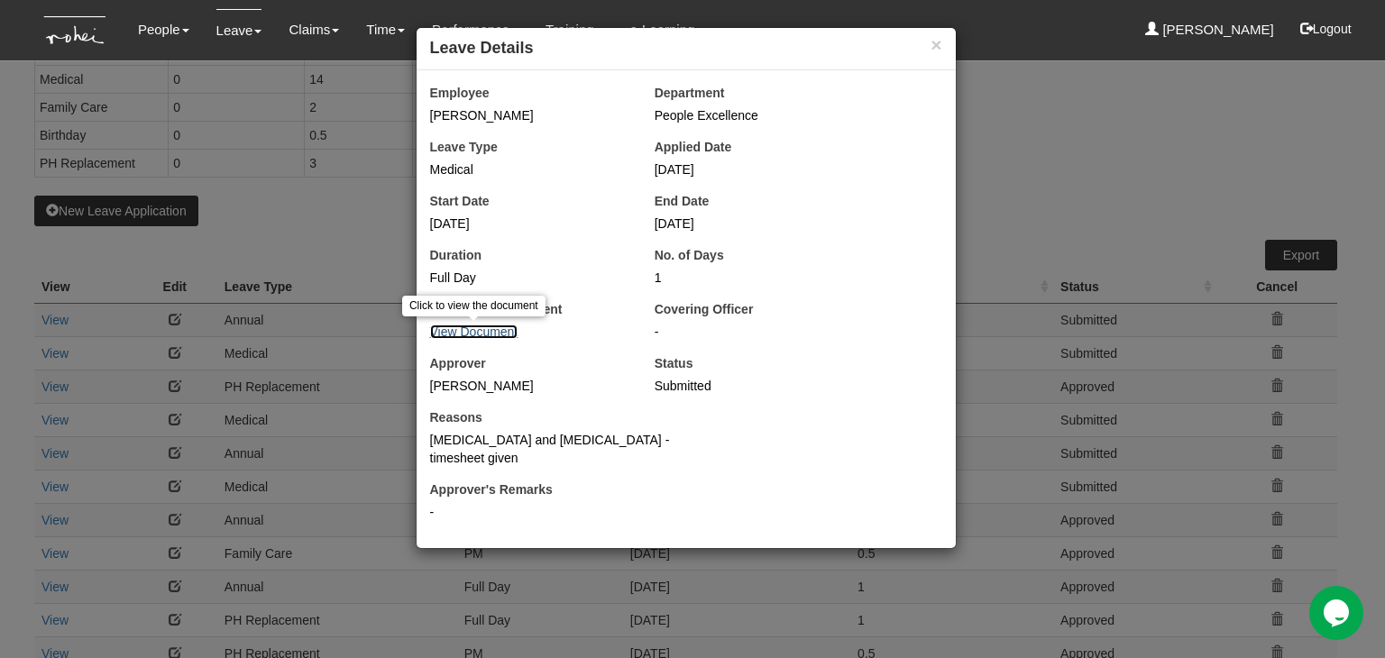
click at [494, 333] on link "View Document" at bounding box center [474, 332] width 88 height 14
click at [936, 43] on button "×" at bounding box center [936, 44] width 11 height 19
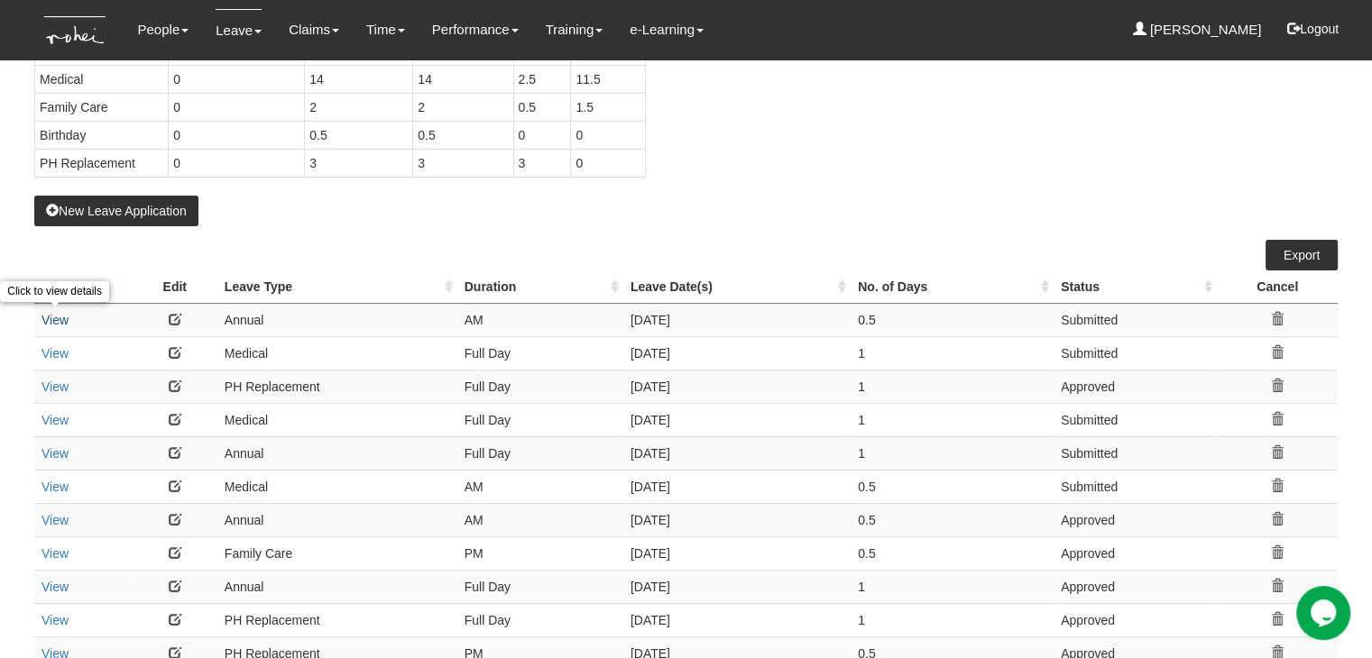
click at [60, 322] on link "View" at bounding box center [54, 320] width 27 height 14
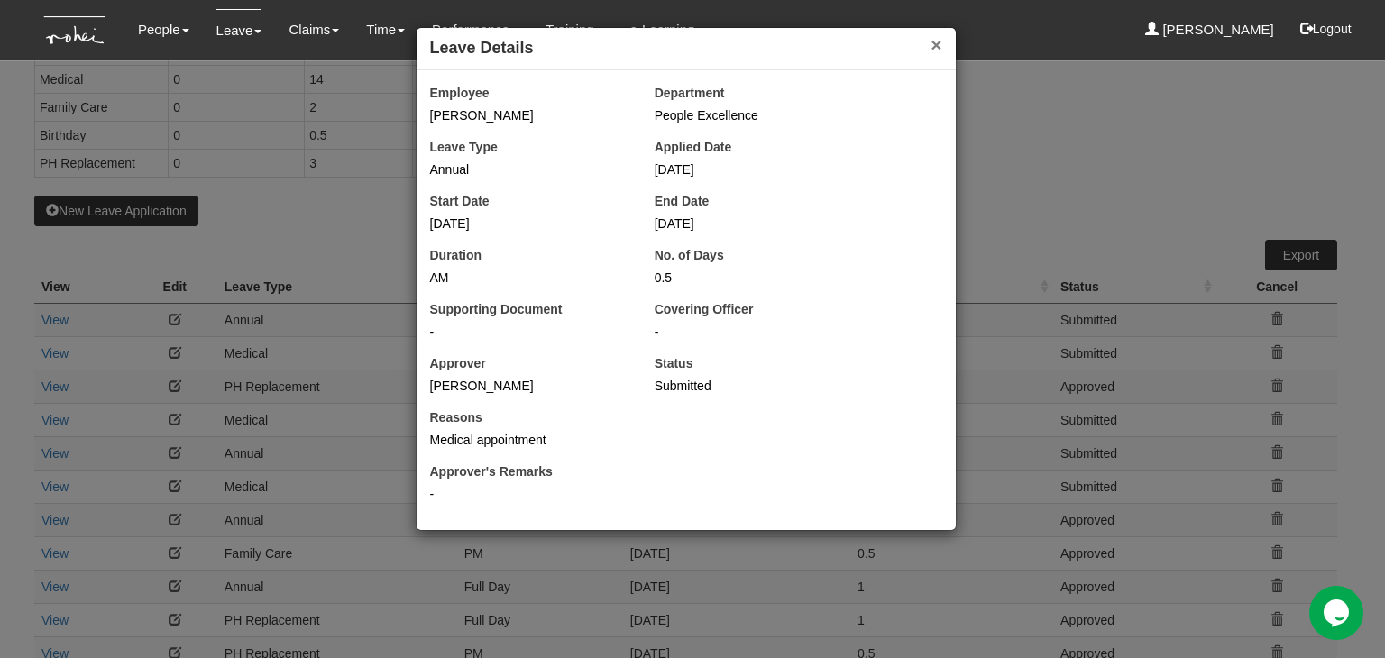
click at [939, 44] on button "×" at bounding box center [936, 44] width 11 height 19
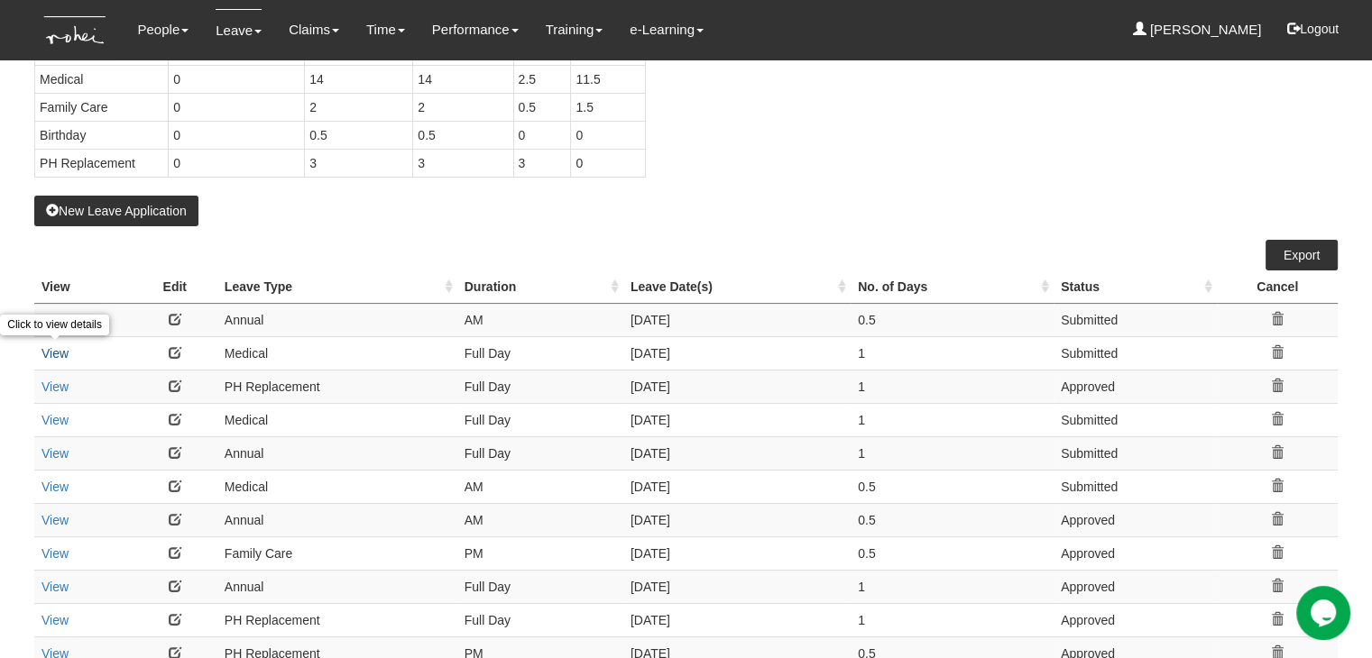
click at [52, 348] on link "View" at bounding box center [54, 353] width 27 height 14
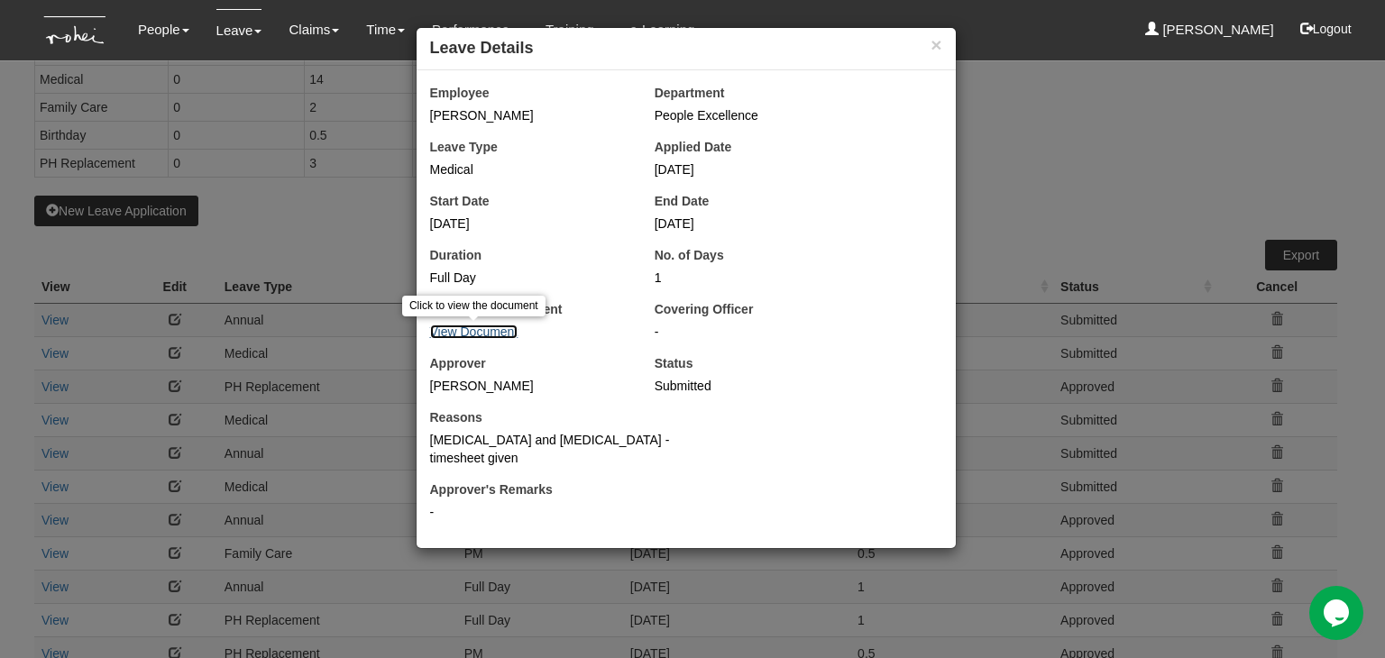
click at [480, 333] on link "View Document" at bounding box center [474, 332] width 88 height 14
click at [1011, 226] on div "× Leave Details Employee Evelyn Lim Department People Excellence Leave Type Med…" at bounding box center [692, 329] width 1385 height 658
click at [938, 45] on button "×" at bounding box center [936, 44] width 11 height 19
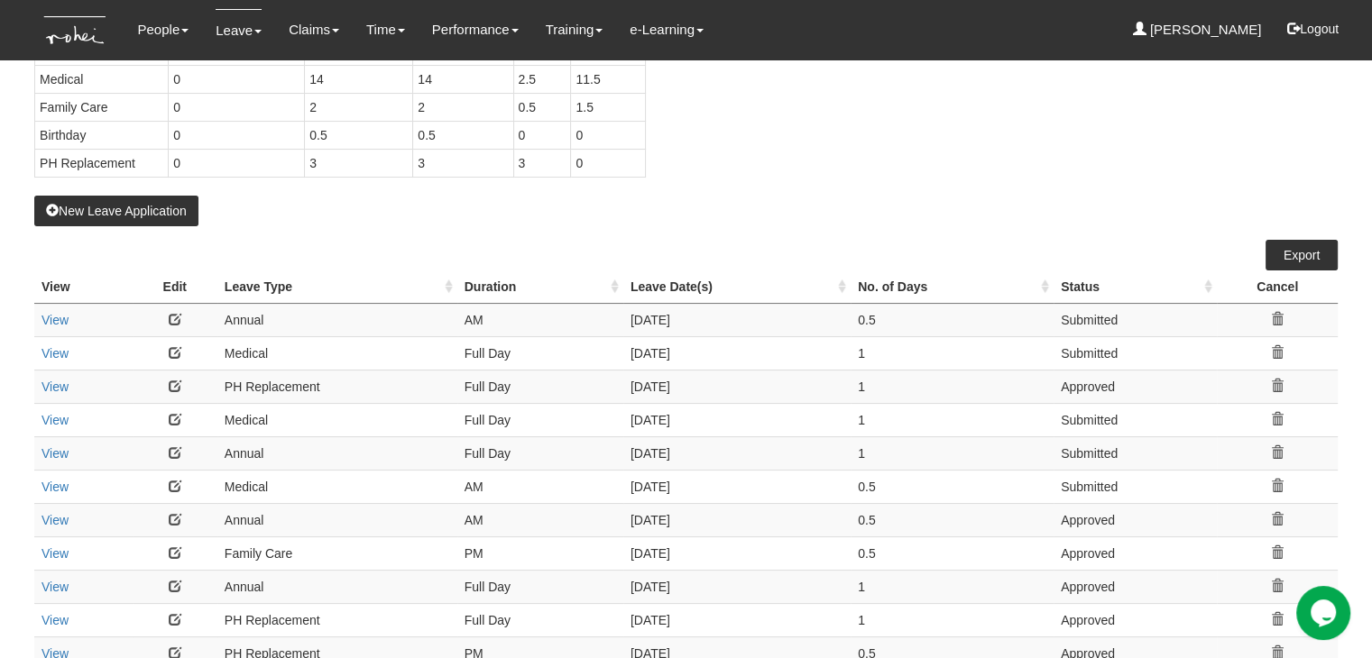
click at [170, 346] on link at bounding box center [175, 352] width 13 height 13
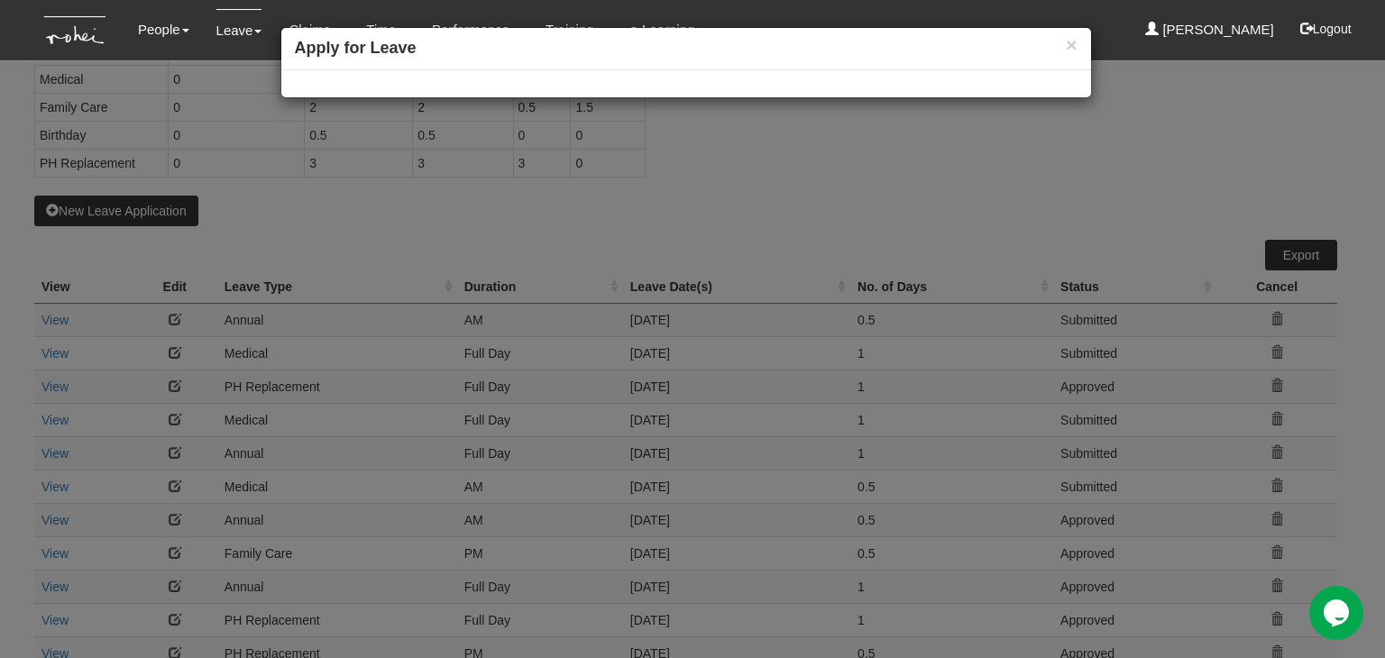
select select
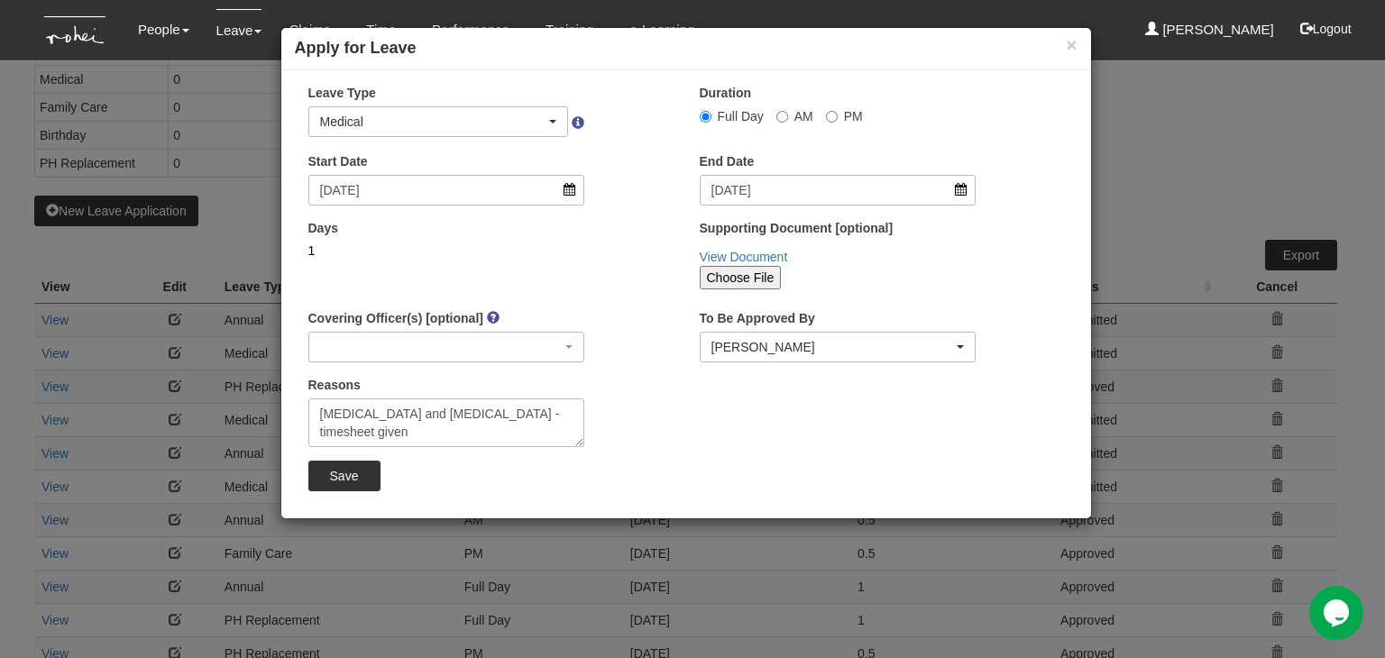
click at [742, 279] on input "Choose File" at bounding box center [741, 277] width 82 height 23
type input "C:\fakepath\WhatsApp Image 2025-09-09 at 23.21.56.jpeg"
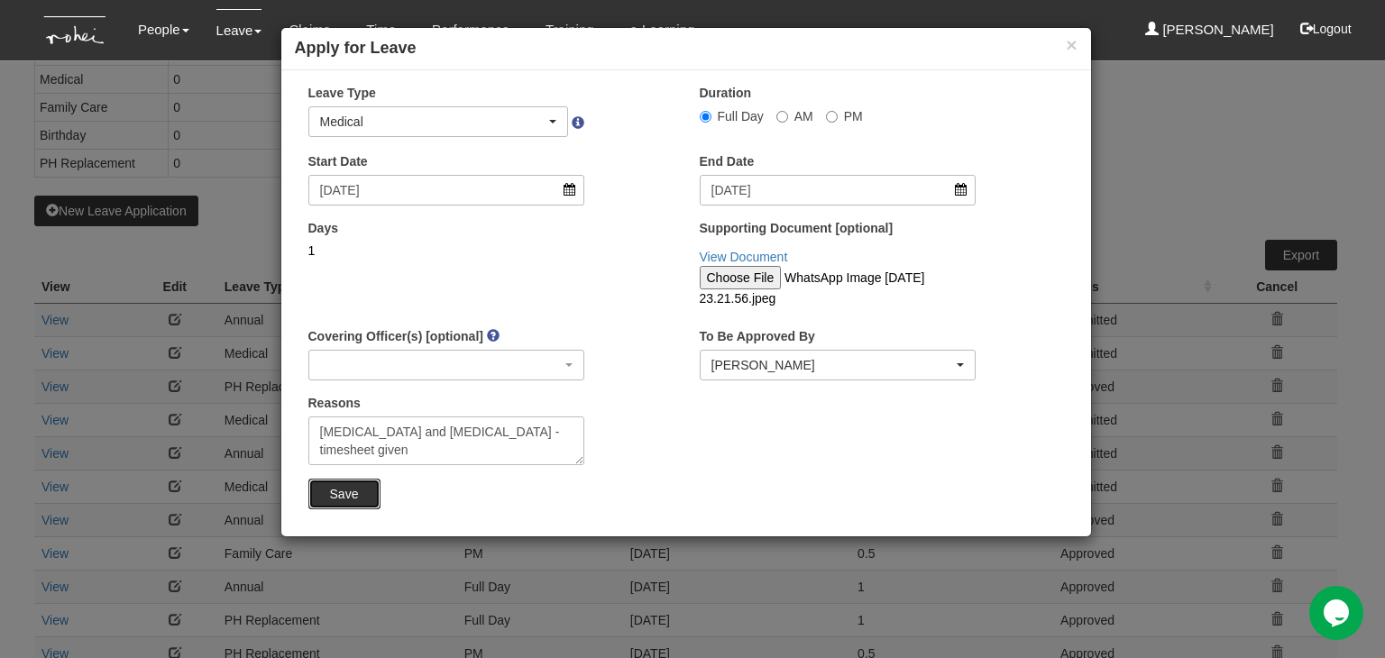
click at [351, 497] on input "Save" at bounding box center [344, 494] width 72 height 31
select select "1"
select select
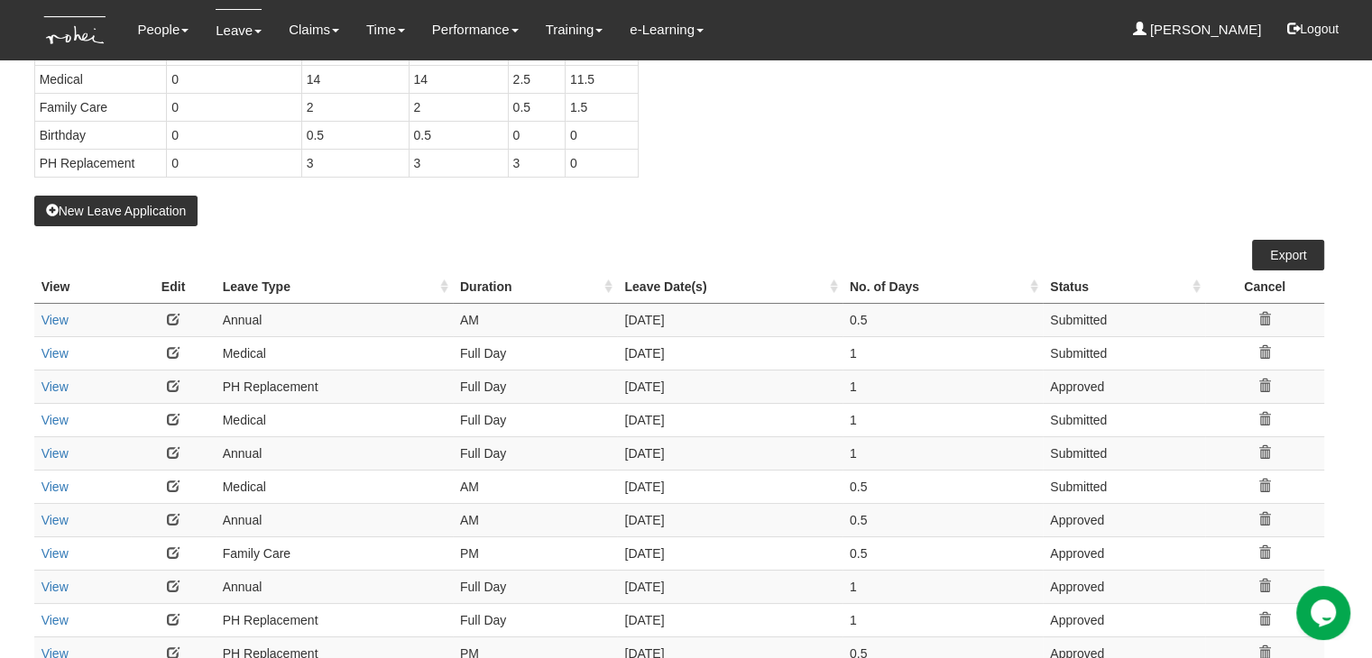
select select "50"
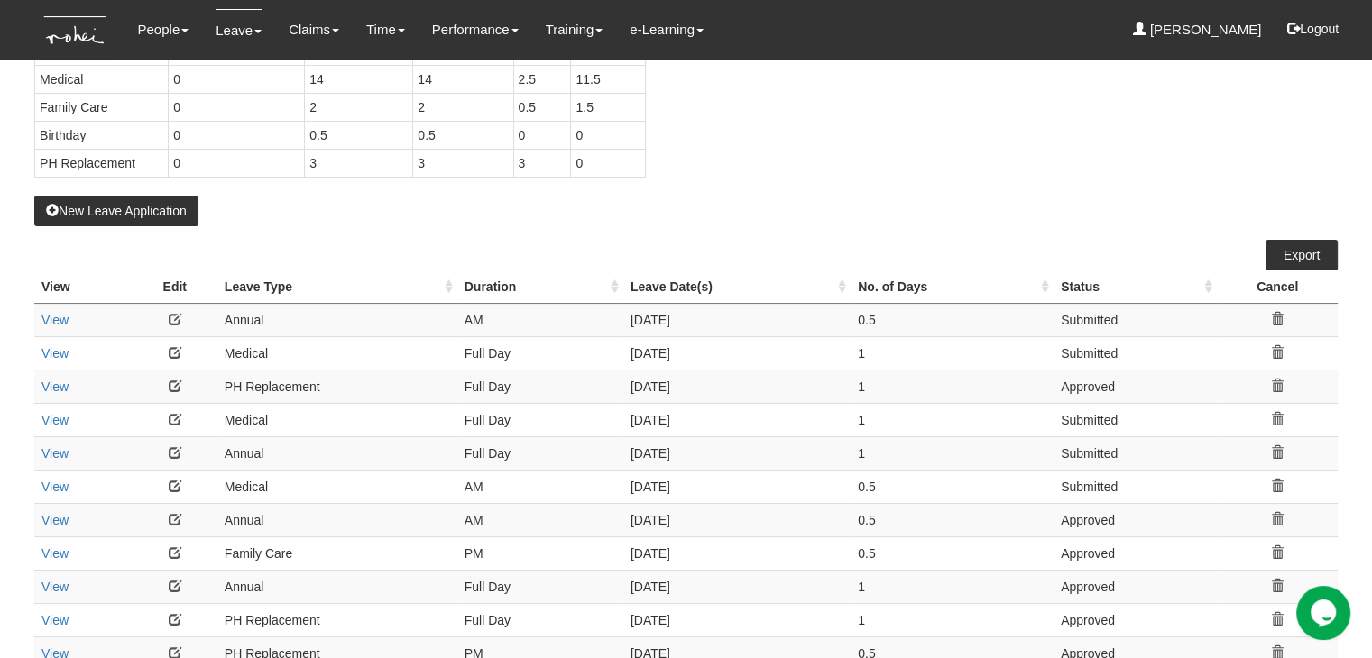
click at [171, 351] on link at bounding box center [175, 352] width 13 height 13
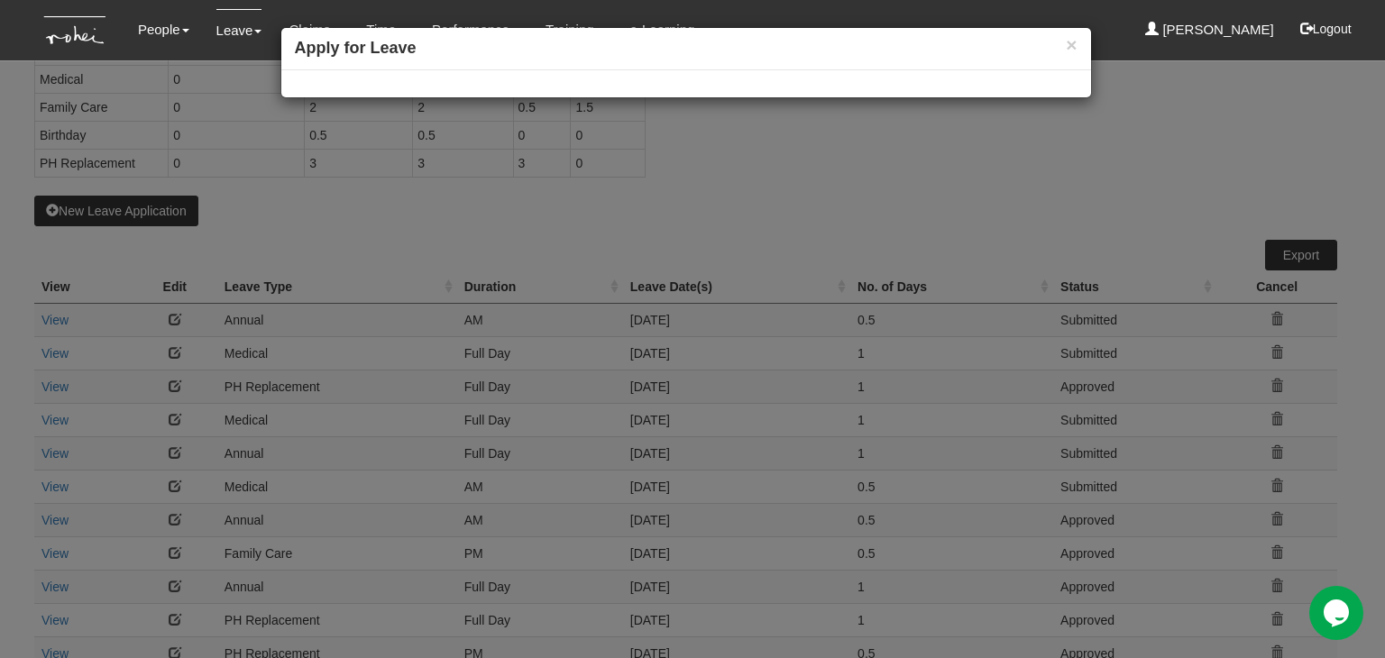
select select
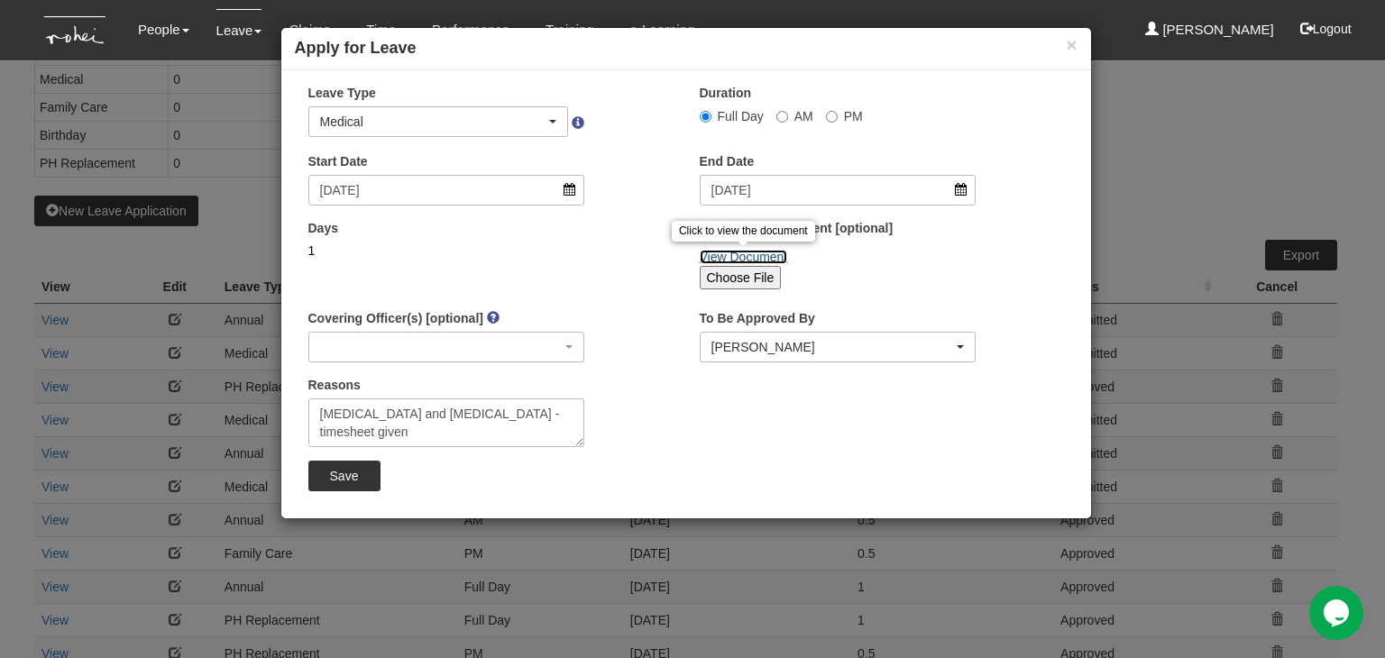
click at [750, 256] on link "View Document" at bounding box center [744, 257] width 88 height 14
click at [739, 272] on input "Choose File" at bounding box center [741, 277] width 82 height 23
type input "C:\fakepath\Digital Medical Certificate 8 Sep 25.pdf"
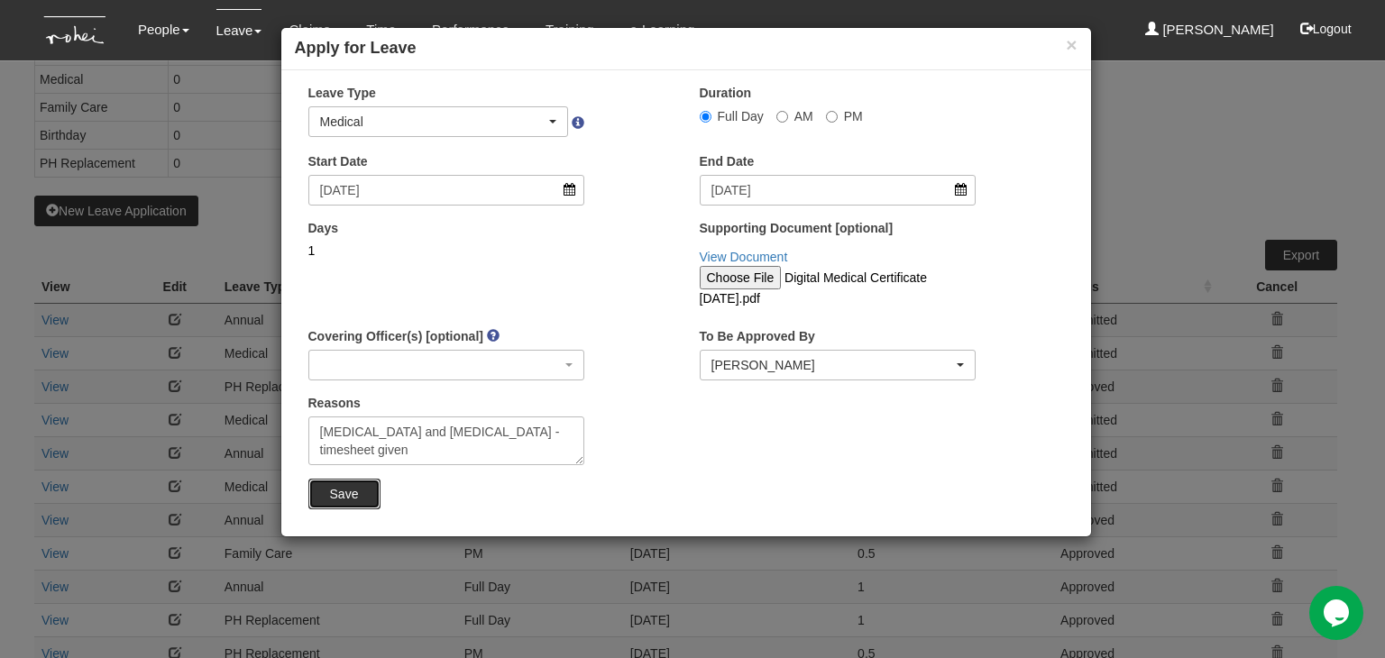
click at [356, 486] on input "Save" at bounding box center [344, 494] width 72 height 31
select select "1"
select select
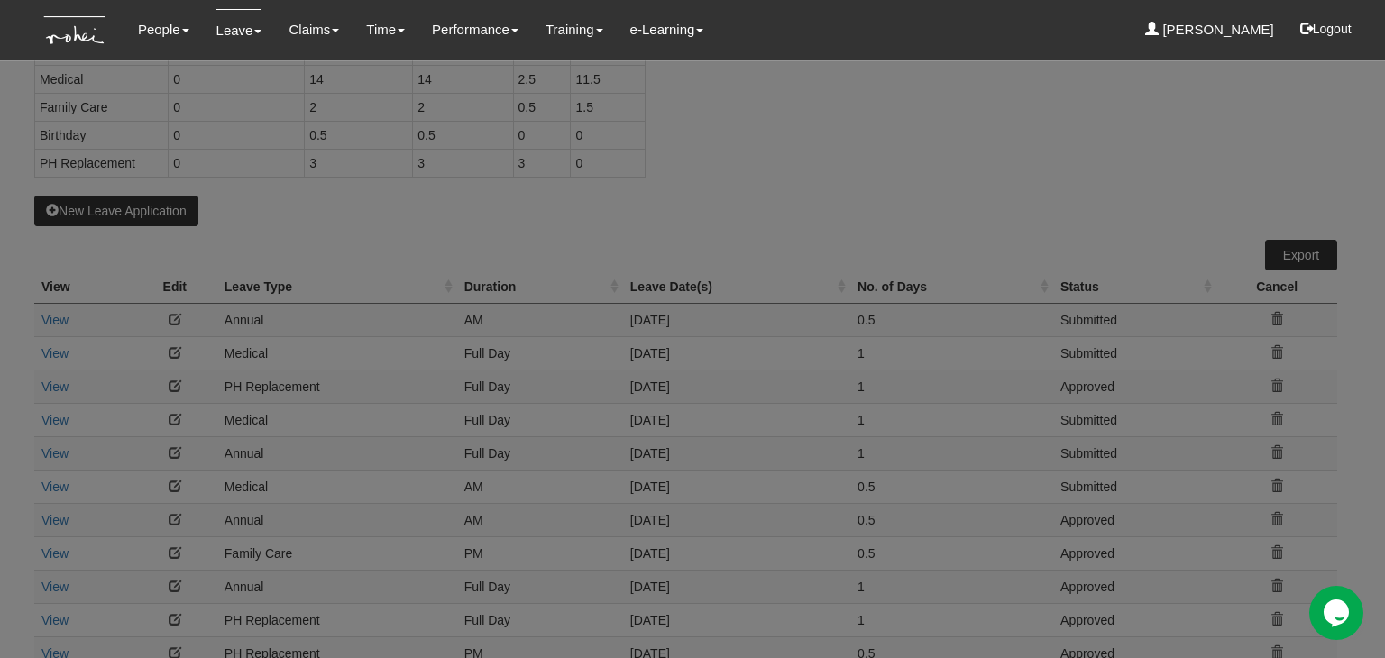
select select "50"
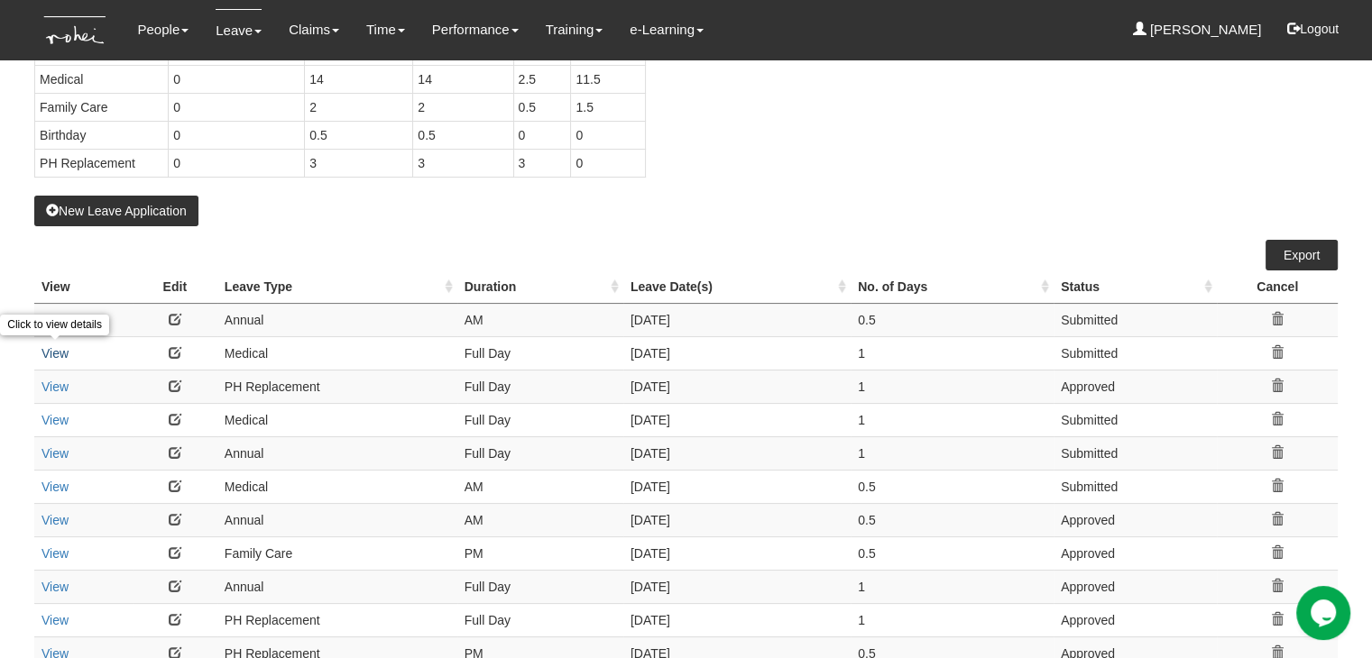
click at [59, 353] on link "View" at bounding box center [54, 353] width 27 height 14
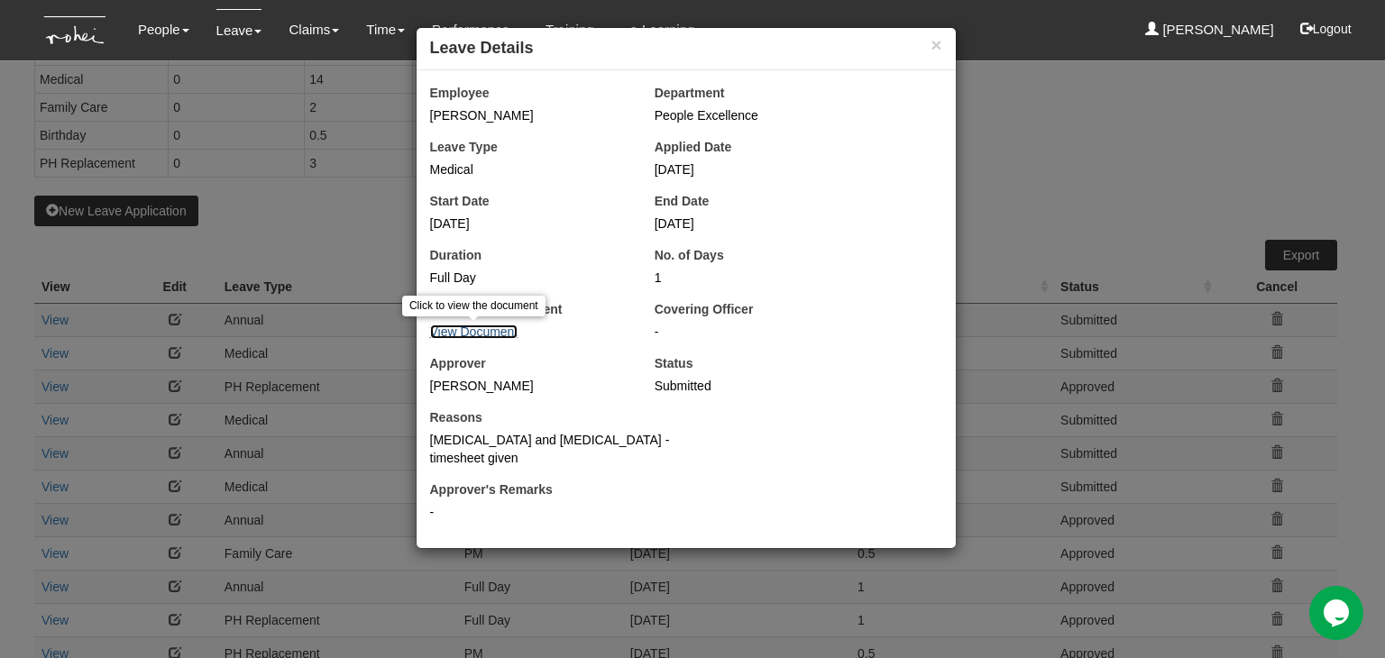
click at [469, 327] on link "View Document" at bounding box center [474, 332] width 88 height 14
click at [989, 220] on div "× Leave Details Employee Evelyn Lim Department People Excellence Leave Type Med…" at bounding box center [692, 329] width 1385 height 658
click at [942, 40] on button "×" at bounding box center [936, 44] width 11 height 19
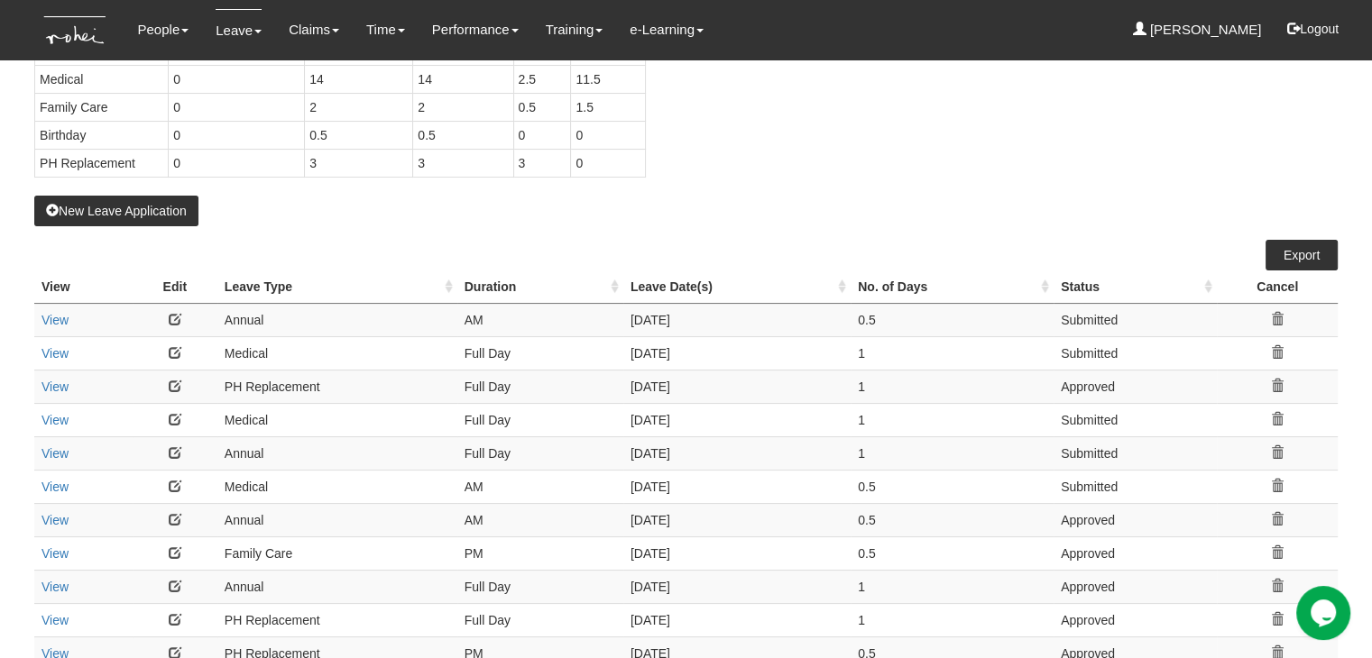
click at [916, 138] on div "Leave Balance Leave Type Carried Forward Current Year Total Quota Taken Balance…" at bounding box center [672, 93] width 1303 height 205
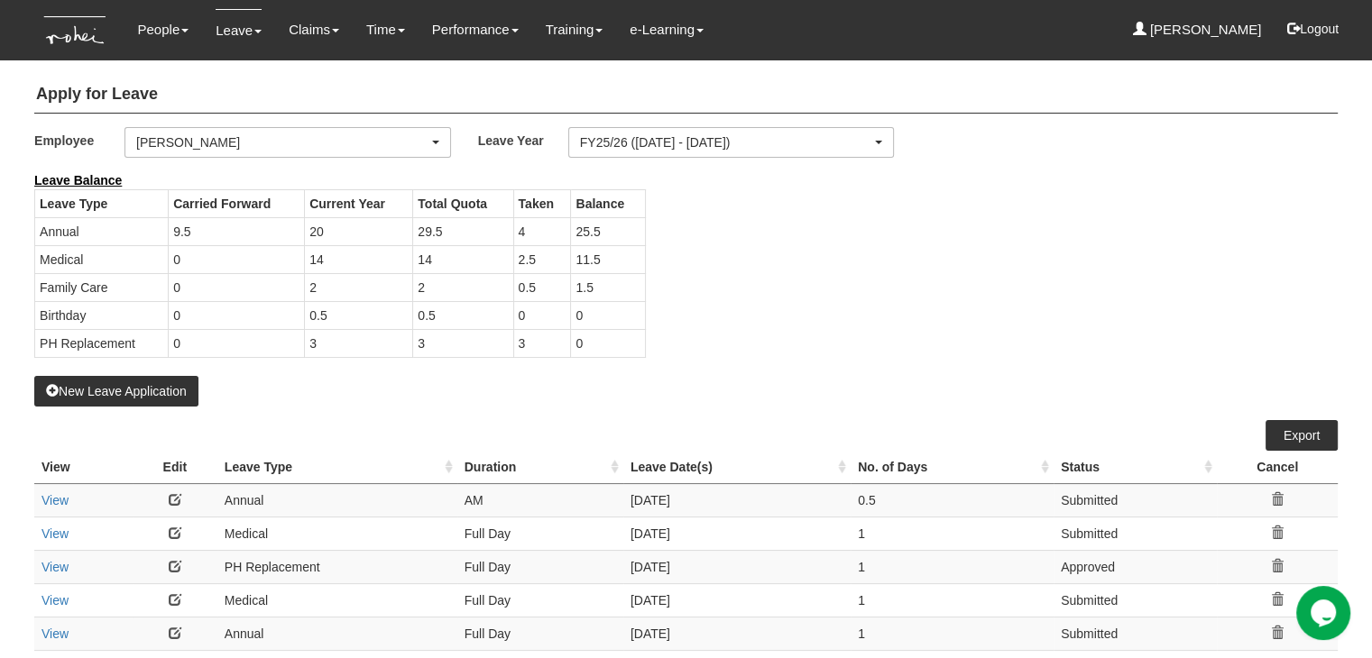
scroll to position [0, 0]
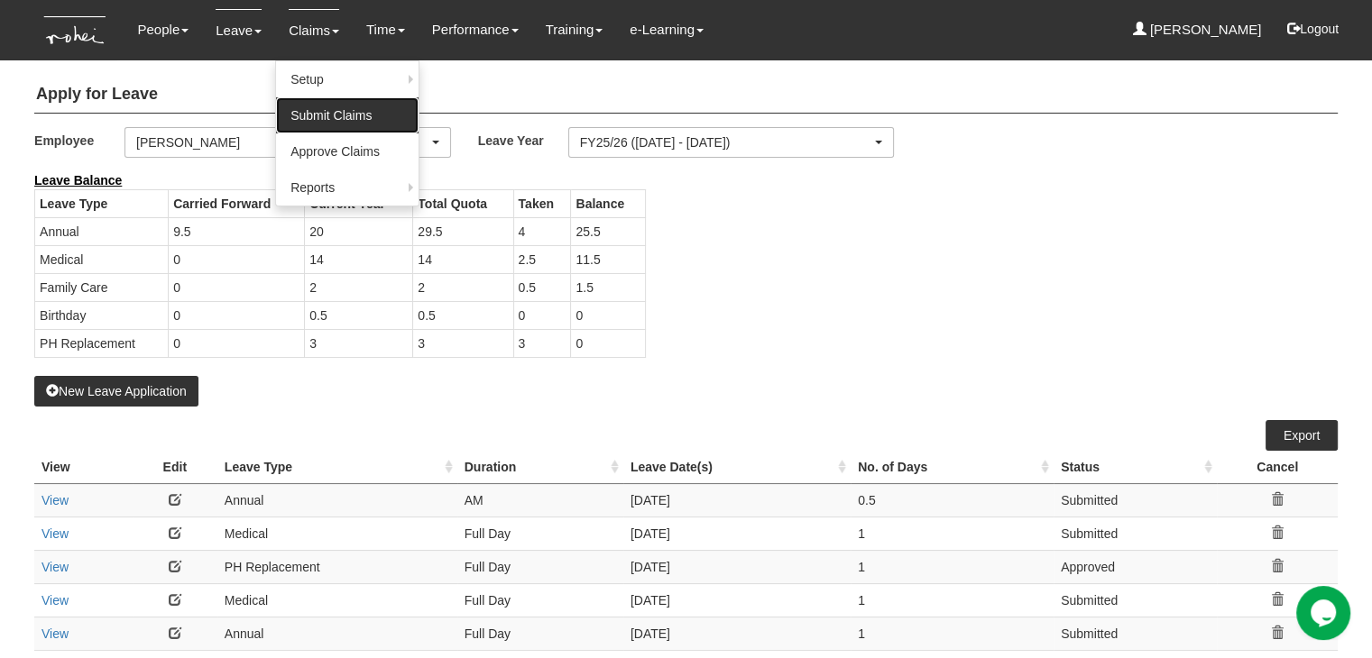
click at [315, 112] on link "Submit Claims" at bounding box center [347, 115] width 143 height 36
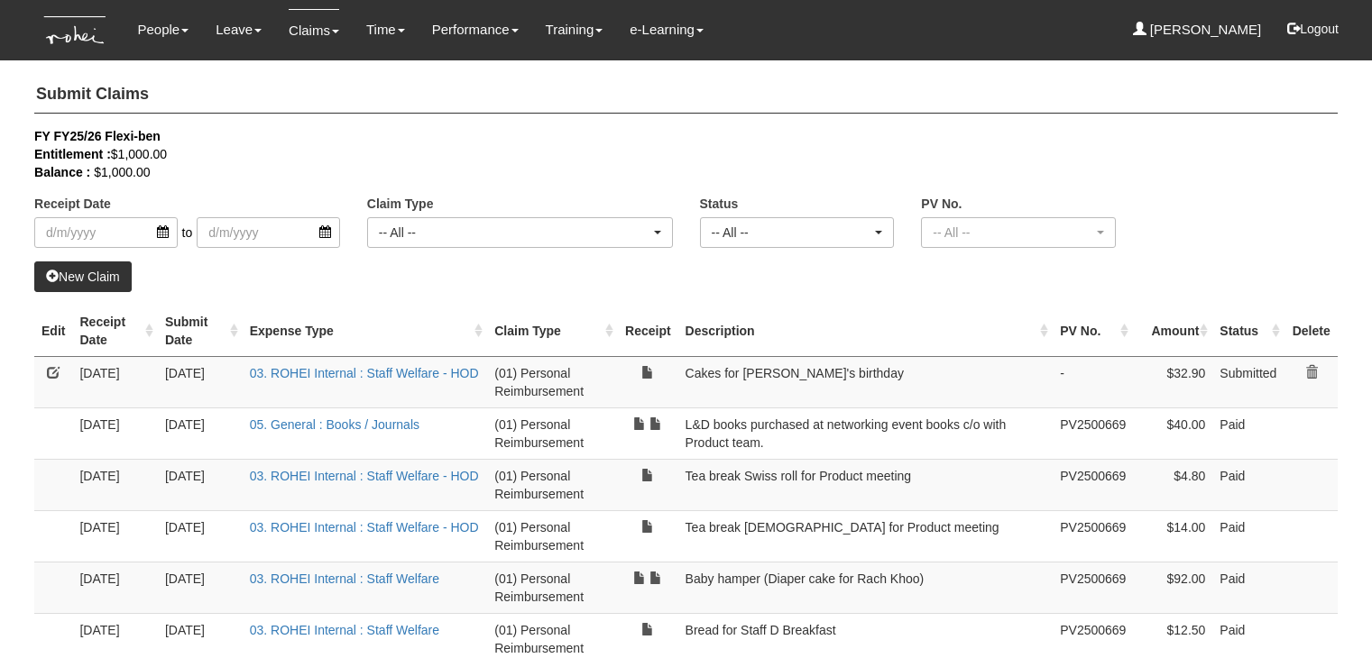
select select "50"
click at [103, 276] on link "New Claim" at bounding box center [82, 277] width 97 height 31
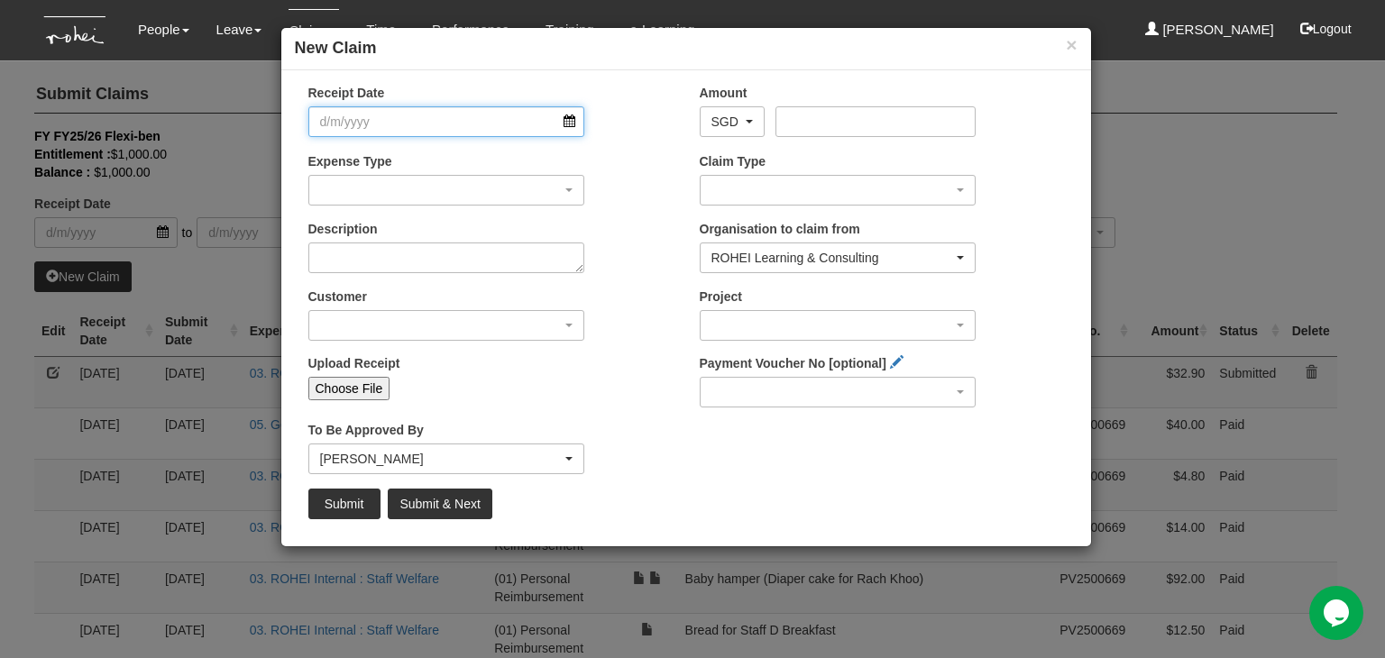
click at [570, 120] on input "Receipt Date" at bounding box center [446, 121] width 277 height 31
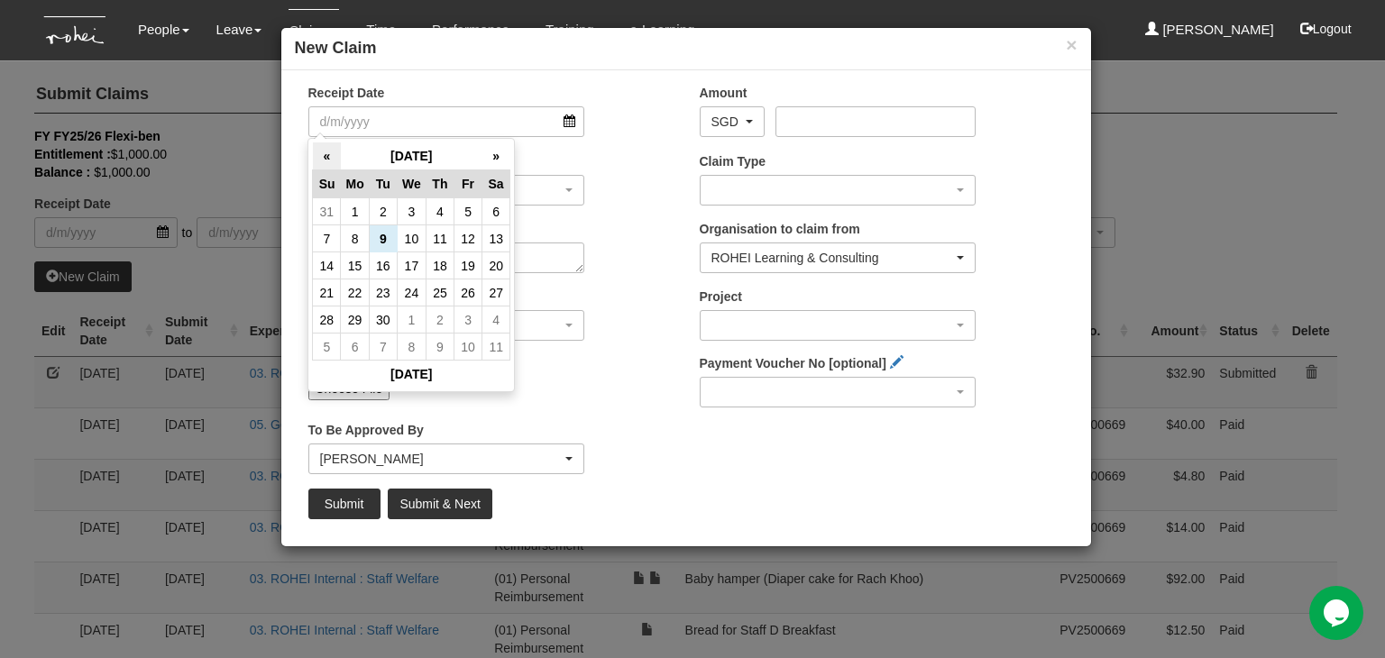
click at [332, 154] on th "«" at bounding box center [327, 157] width 28 height 28
click at [462, 291] on td "22" at bounding box center [468, 293] width 28 height 27
type input "[DATE]"
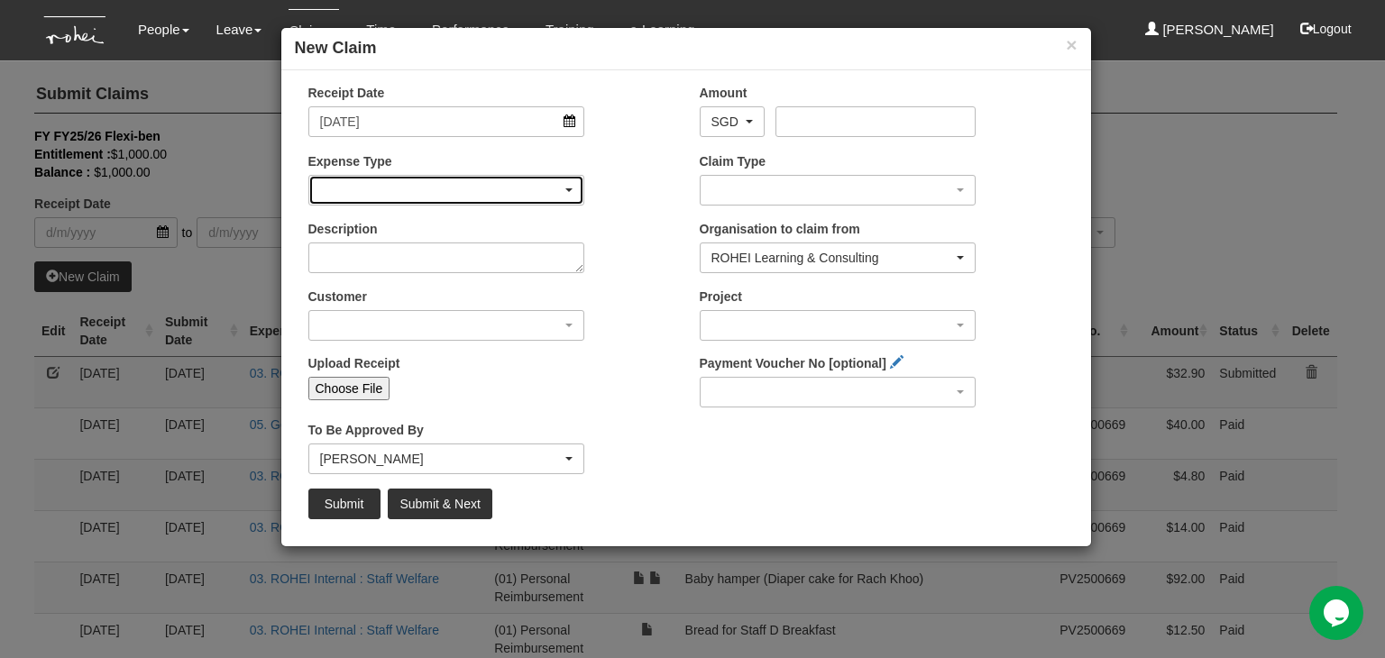
click at [461, 186] on div "button" at bounding box center [446, 190] width 275 height 29
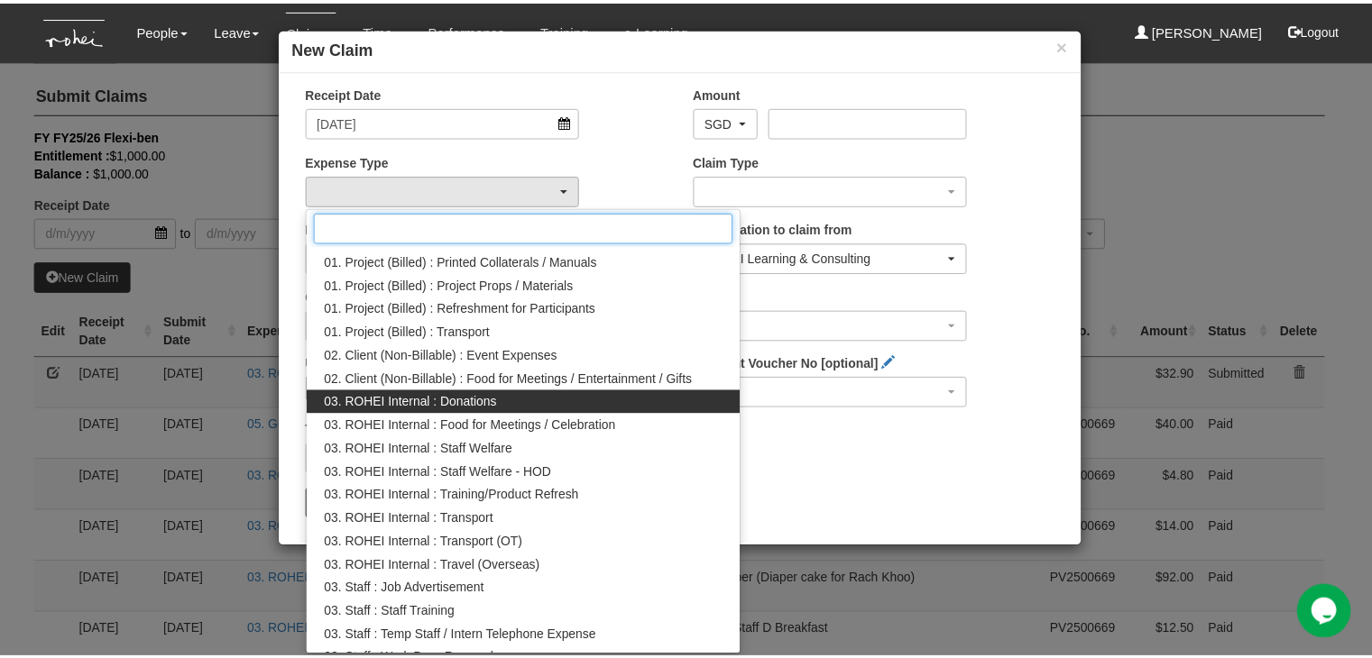
scroll to position [180, 0]
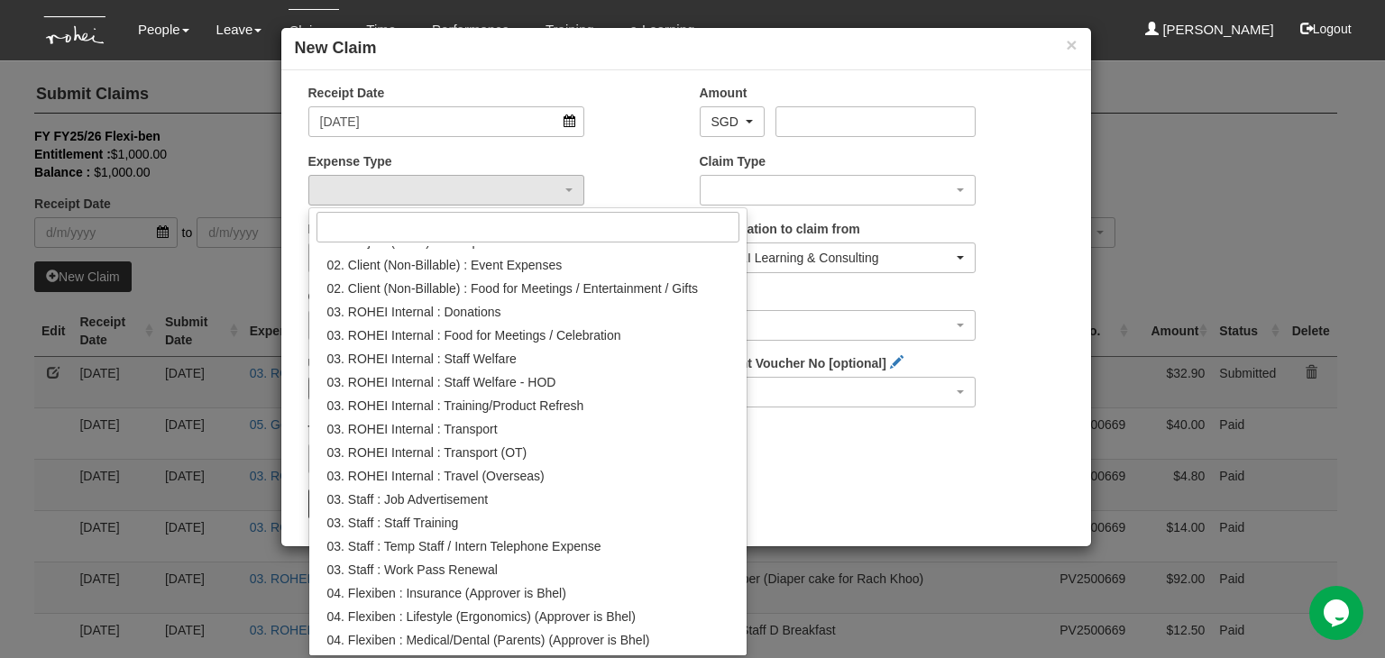
click at [853, 468] on div "Receipt Date 22/8/2025 Amount AED AFN ALL AMD ANG AOA ARS AUD AWG AZN BAM BBD B…" at bounding box center [686, 308] width 810 height 449
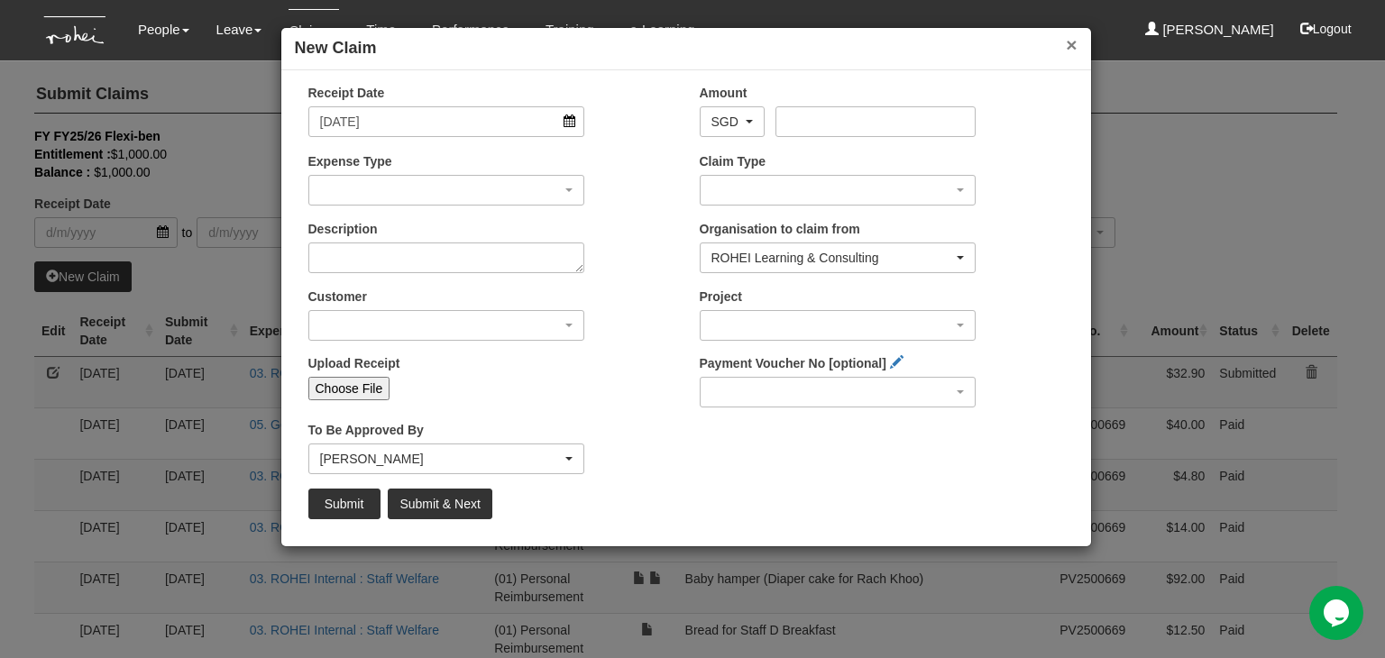
click at [1070, 46] on button "×" at bounding box center [1071, 44] width 11 height 19
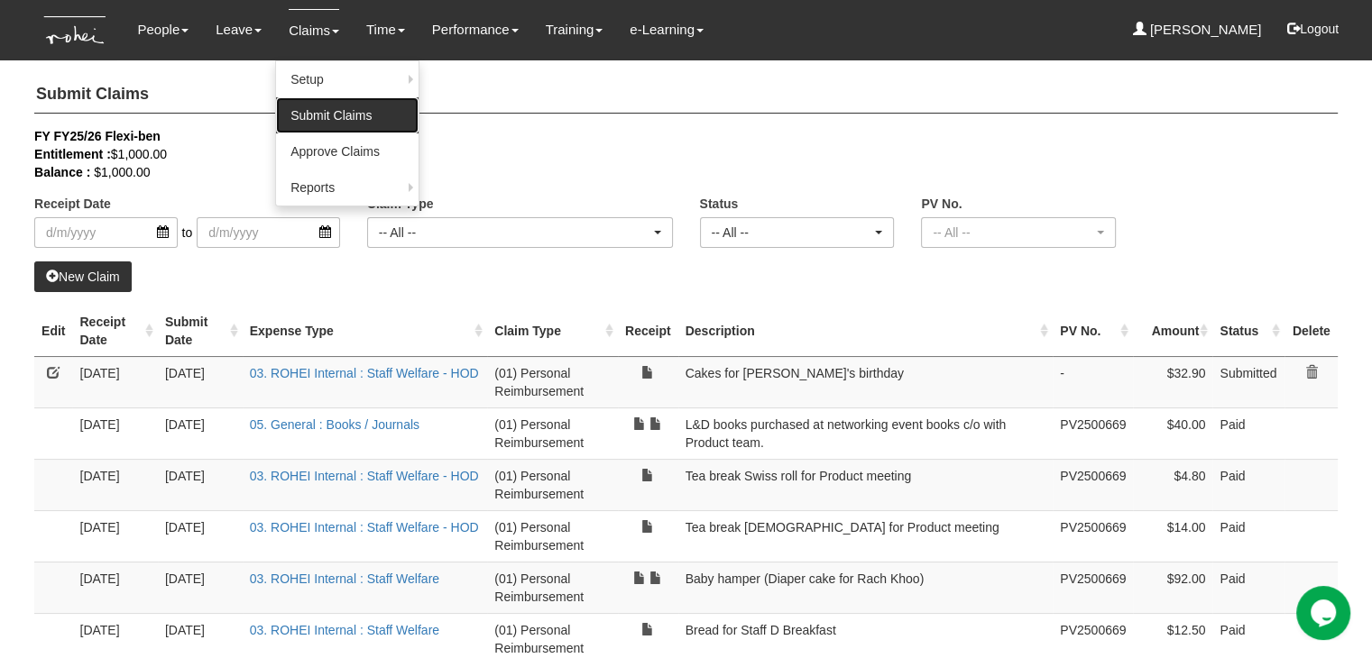
click at [310, 121] on link "Submit Claims" at bounding box center [347, 115] width 143 height 36
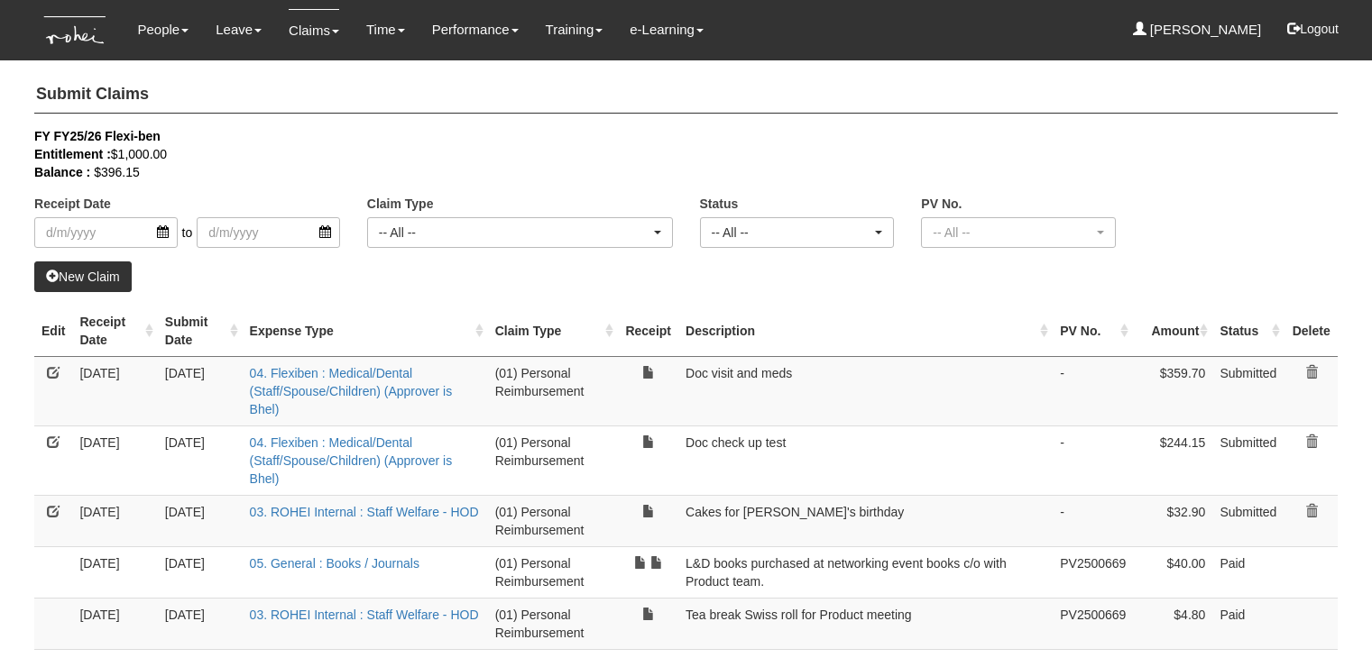
select select "50"
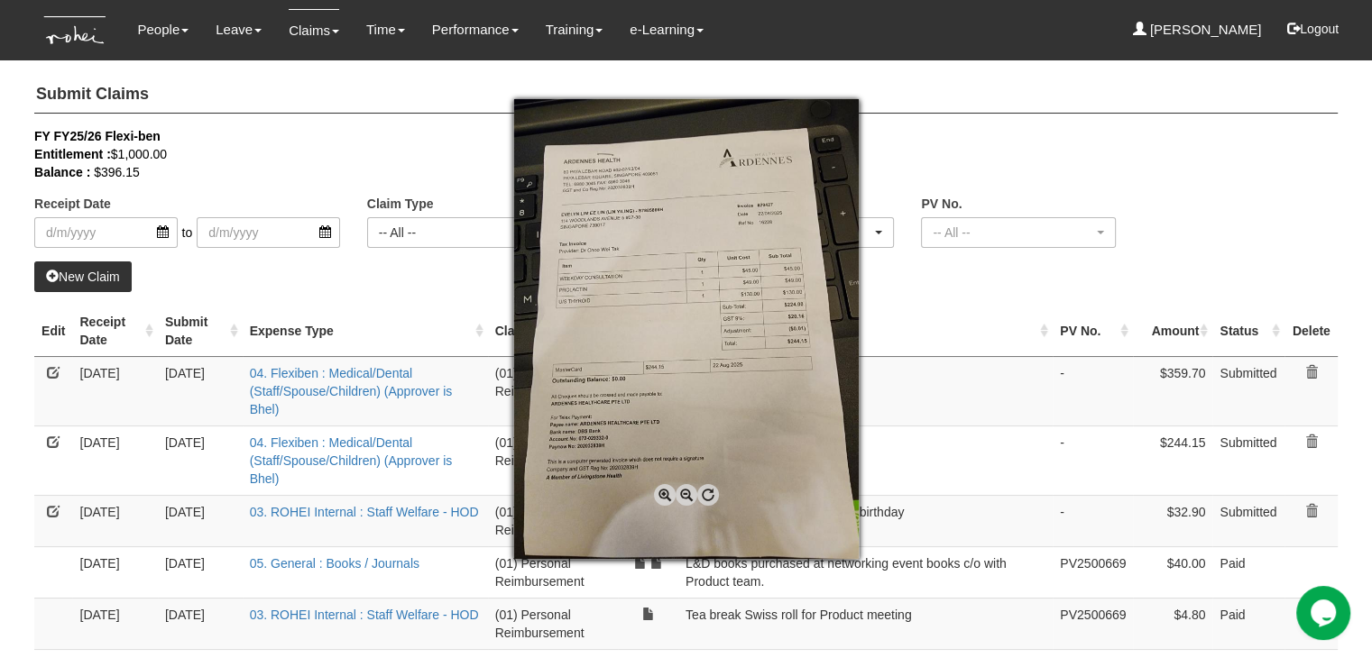
click at [902, 418] on div at bounding box center [686, 329] width 1372 height 658
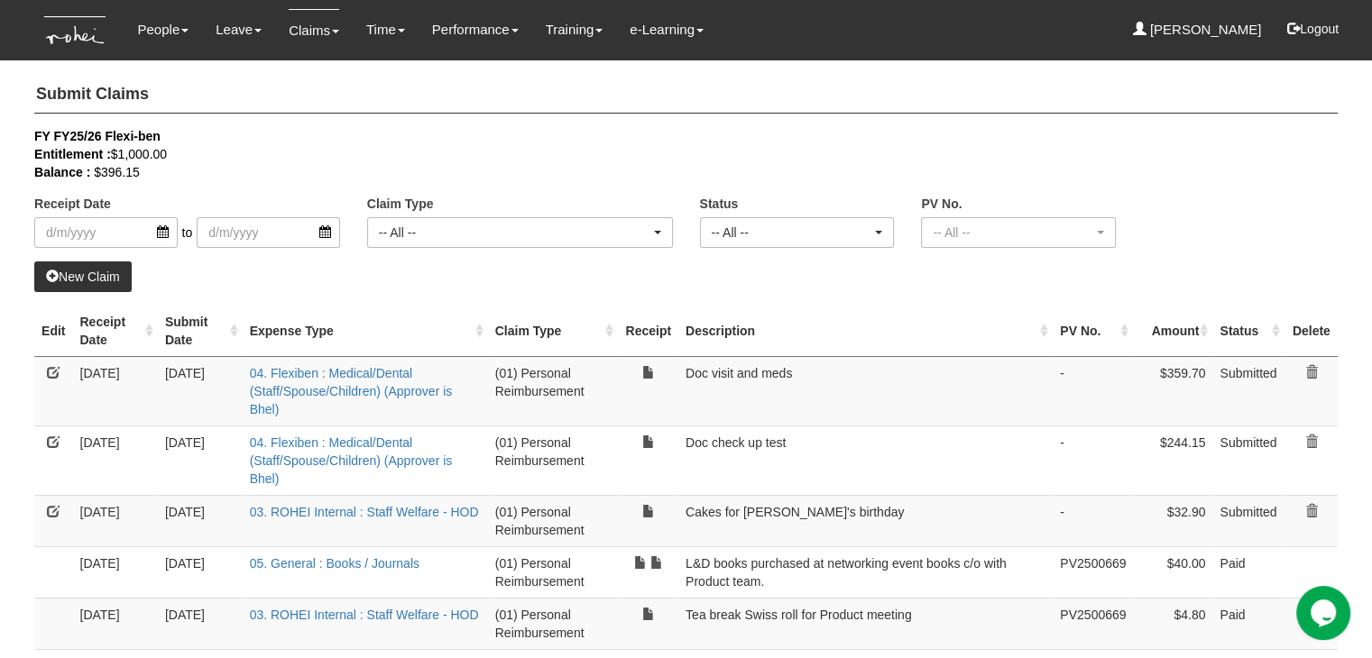
click at [885, 386] on td "Doc visit and meds" at bounding box center [865, 390] width 374 height 69
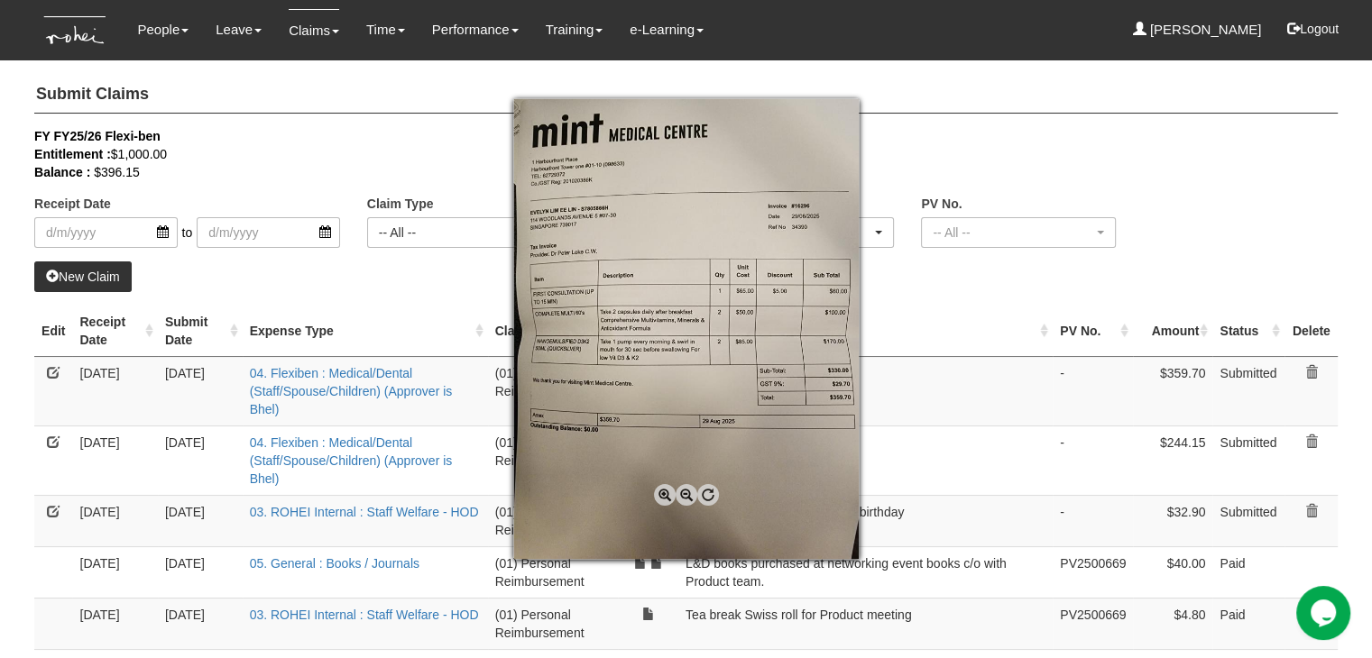
click at [997, 407] on div at bounding box center [686, 329] width 1372 height 658
click at [934, 390] on div at bounding box center [686, 329] width 1372 height 658
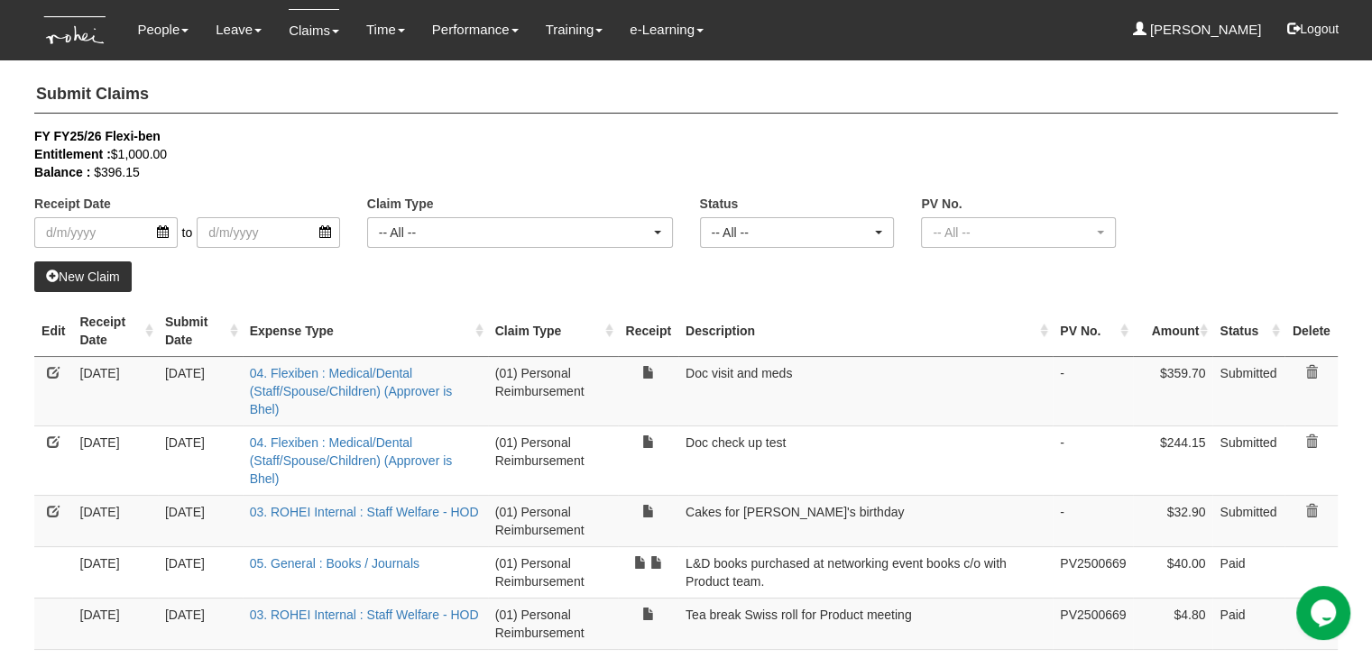
click at [903, 430] on td "Doc check up test" at bounding box center [865, 460] width 374 height 69
click at [1317, 24] on button "Logout" at bounding box center [1312, 28] width 77 height 43
